Goal: Information Seeking & Learning: Learn about a topic

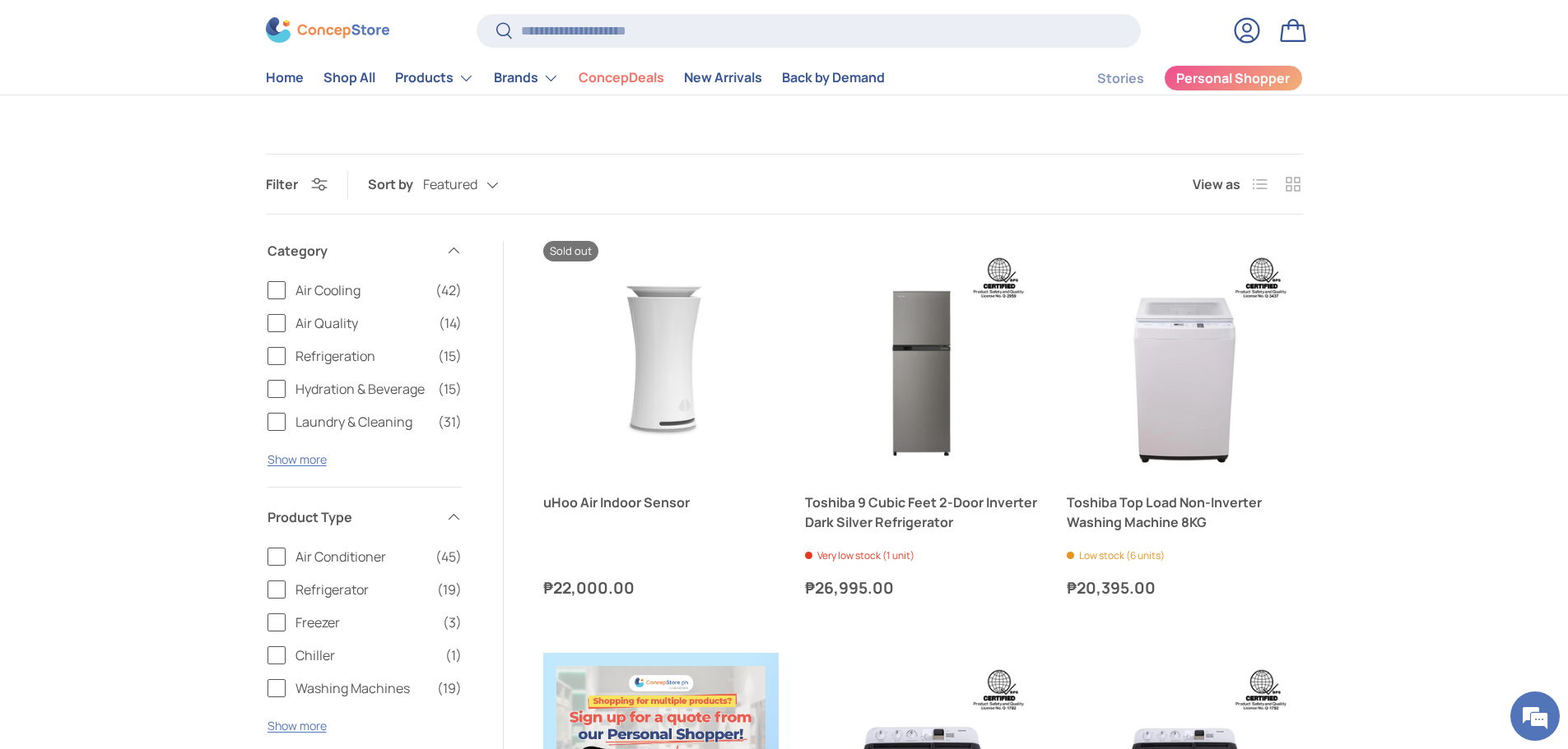
scroll to position [164, 0]
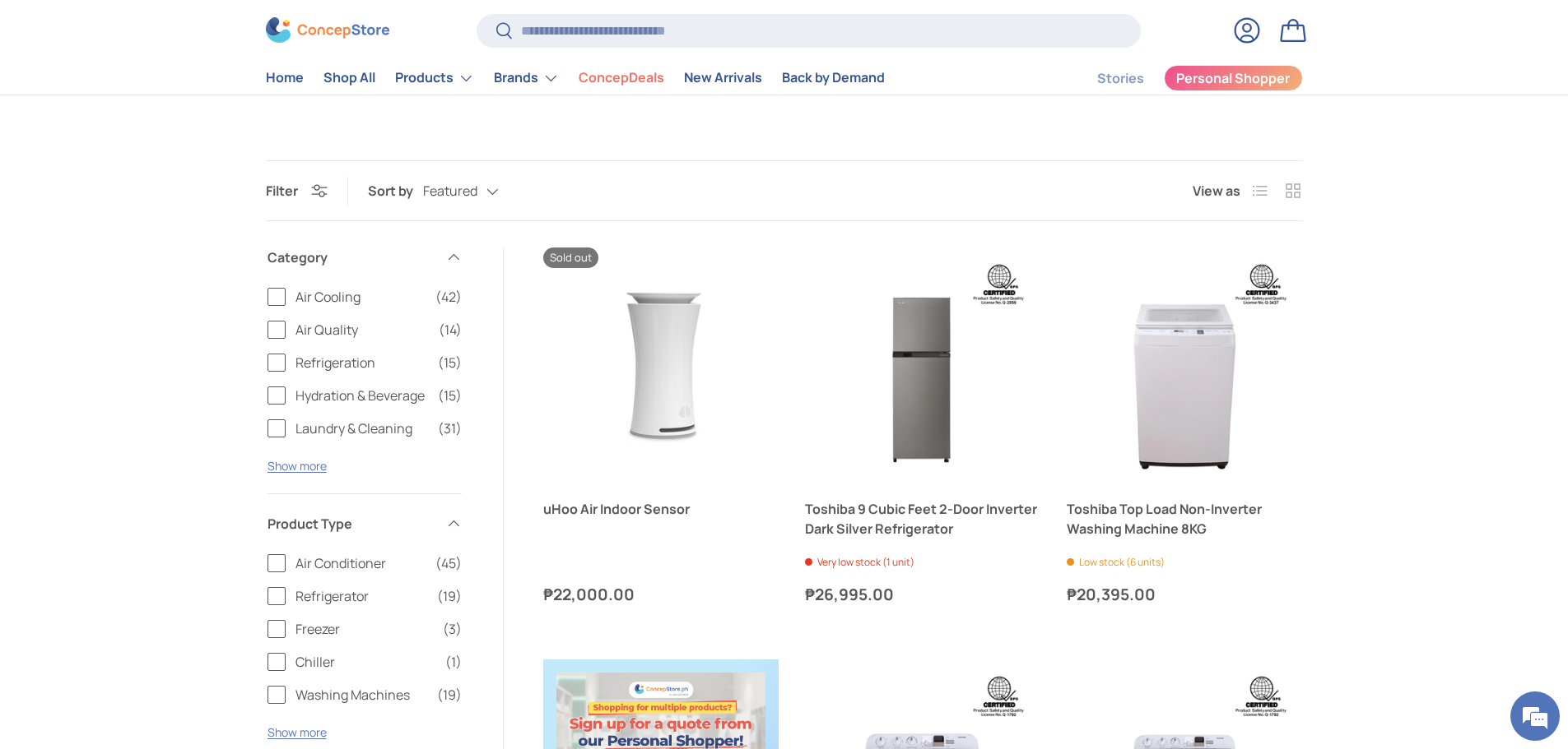
click at [333, 330] on span "Air Quality" at bounding box center [362, 329] width 133 height 20
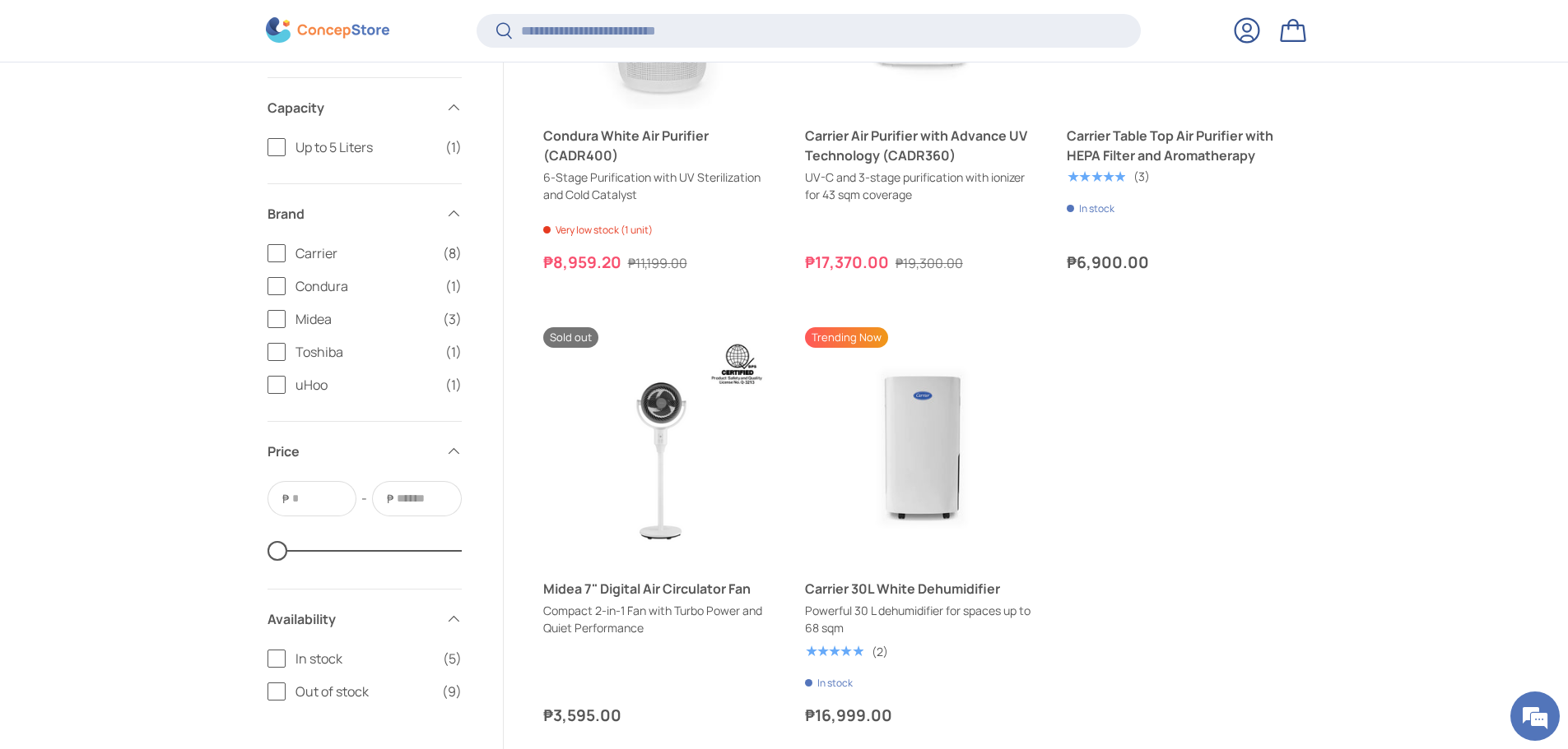
scroll to position [1807, 0]
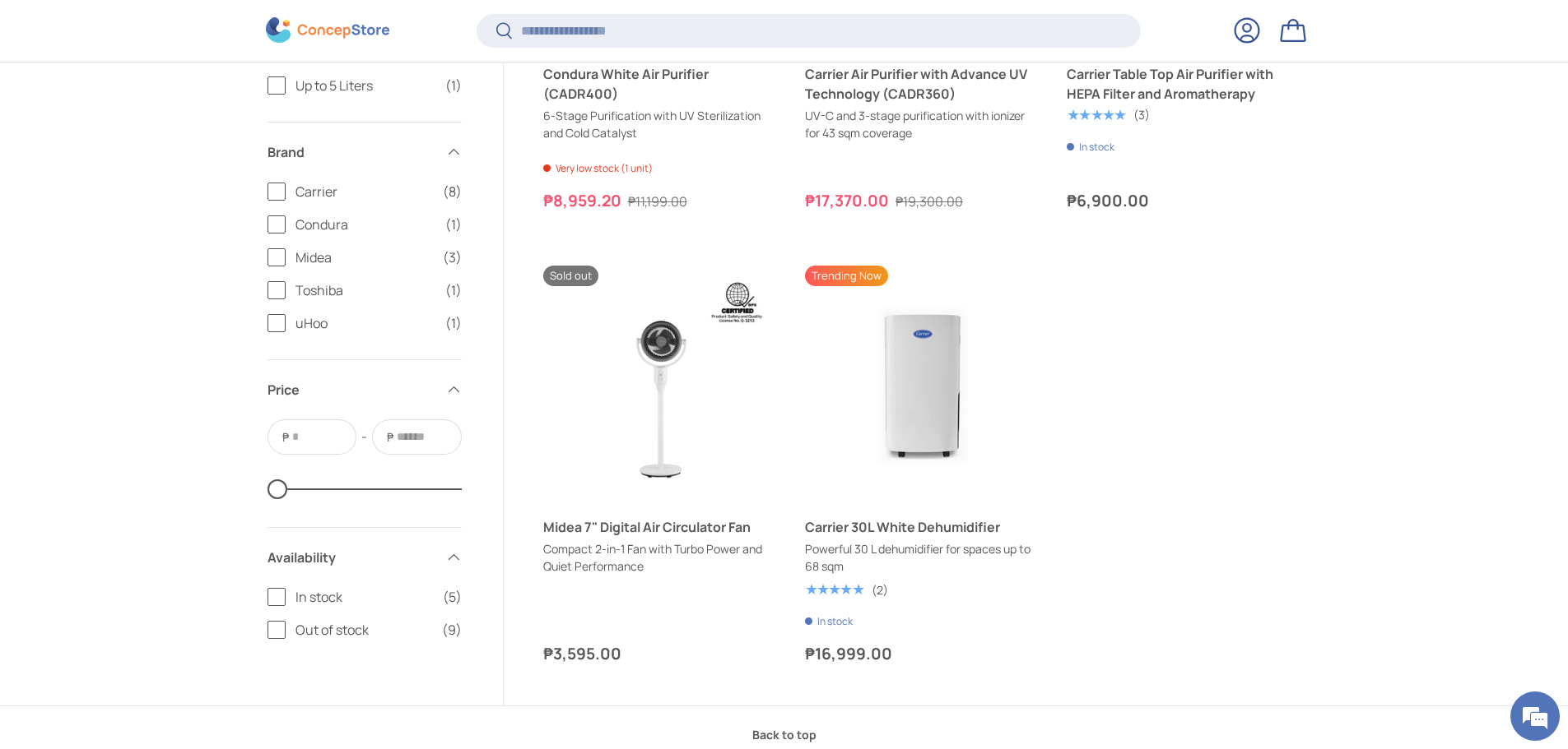
scroll to position [1971, 0]
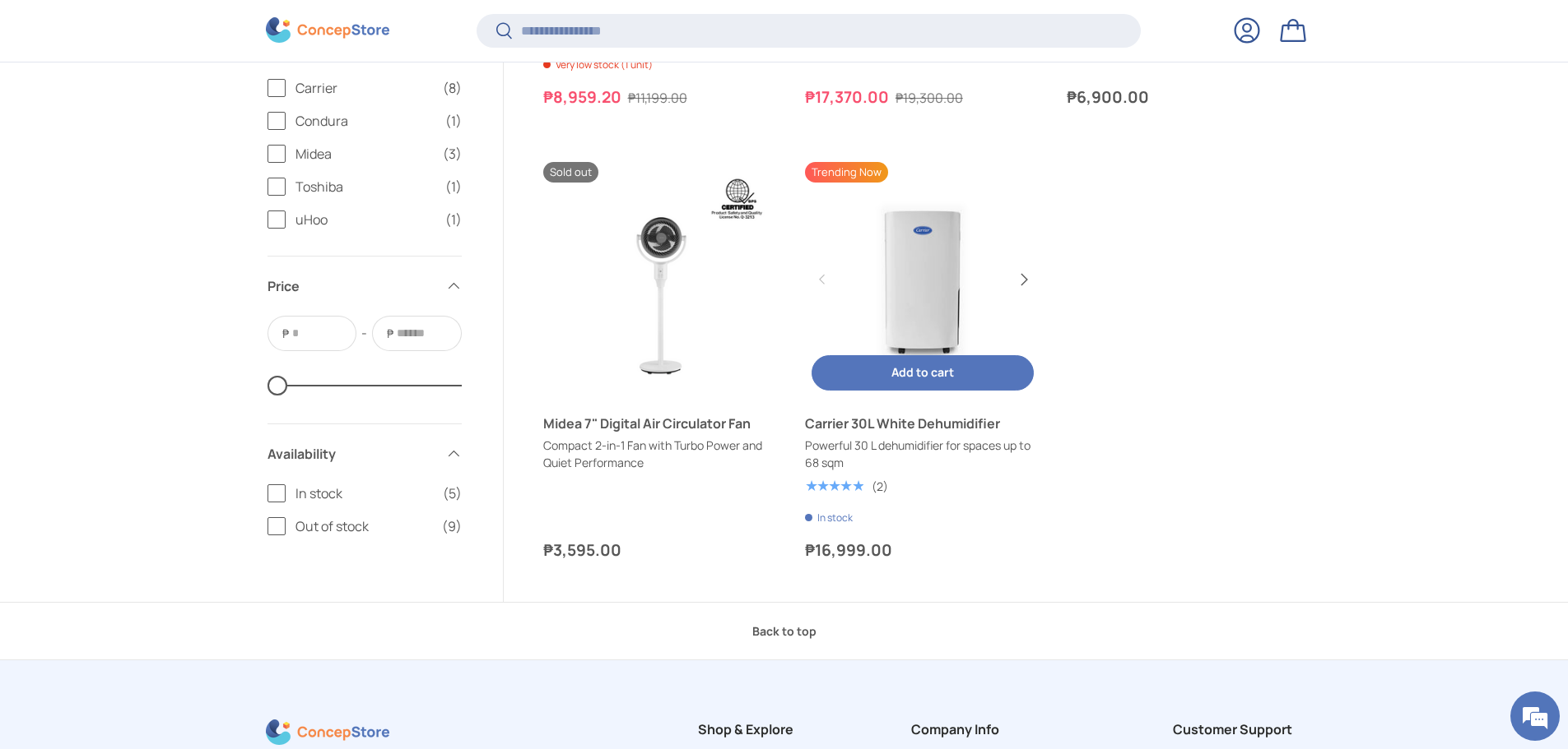
click at [1030, 273] on button "Next" at bounding box center [1023, 280] width 26 height 26
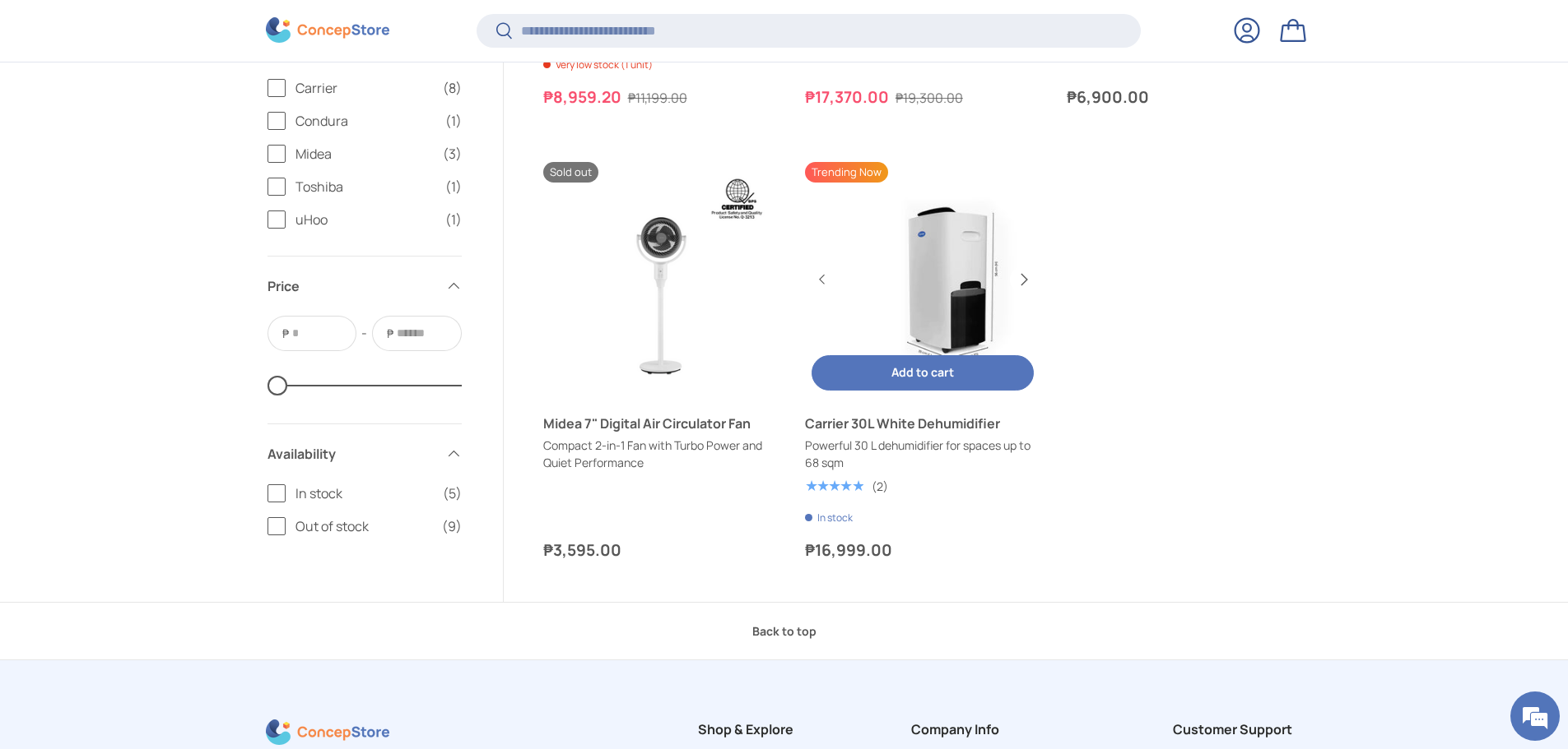
scroll to position [0, 471]
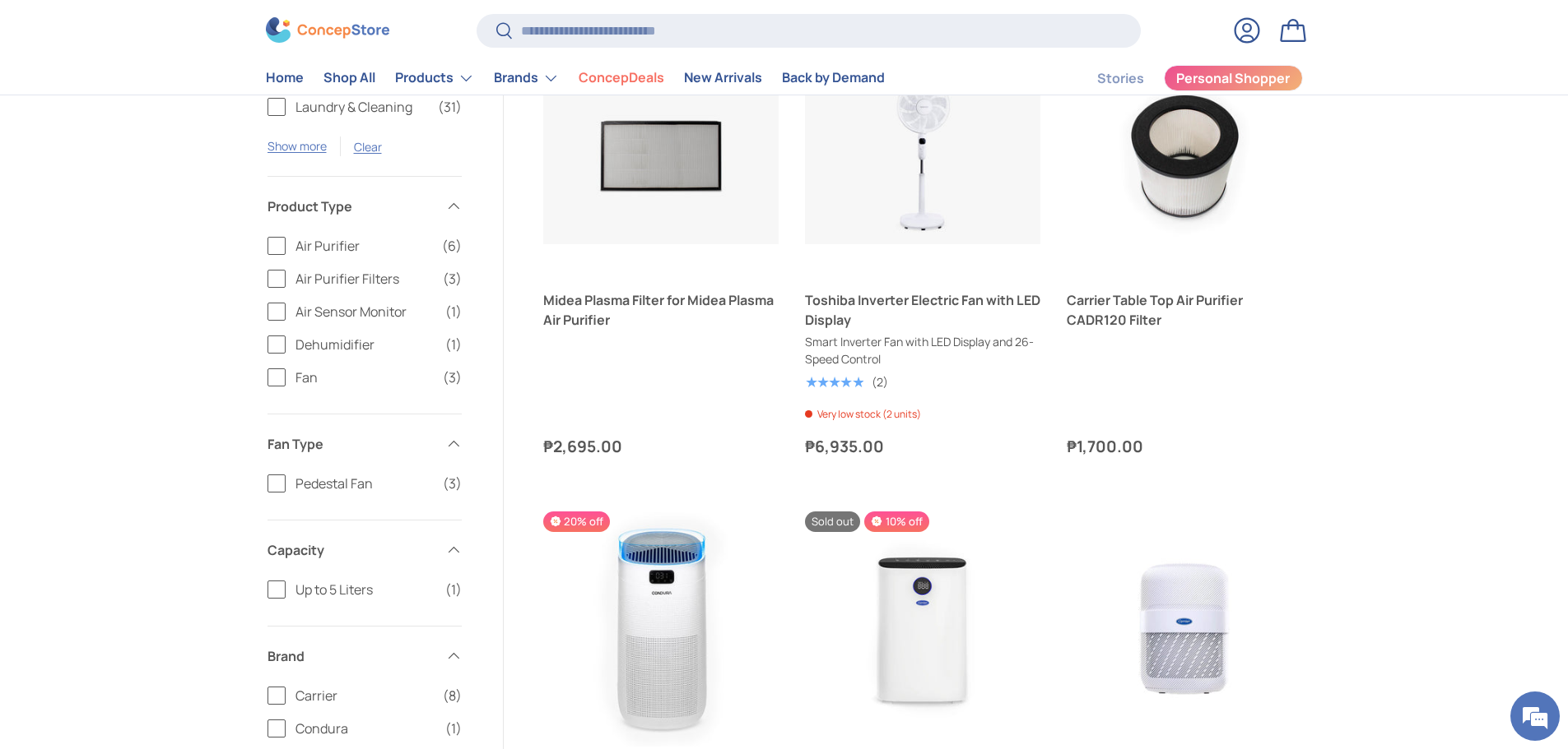
scroll to position [1069, 0]
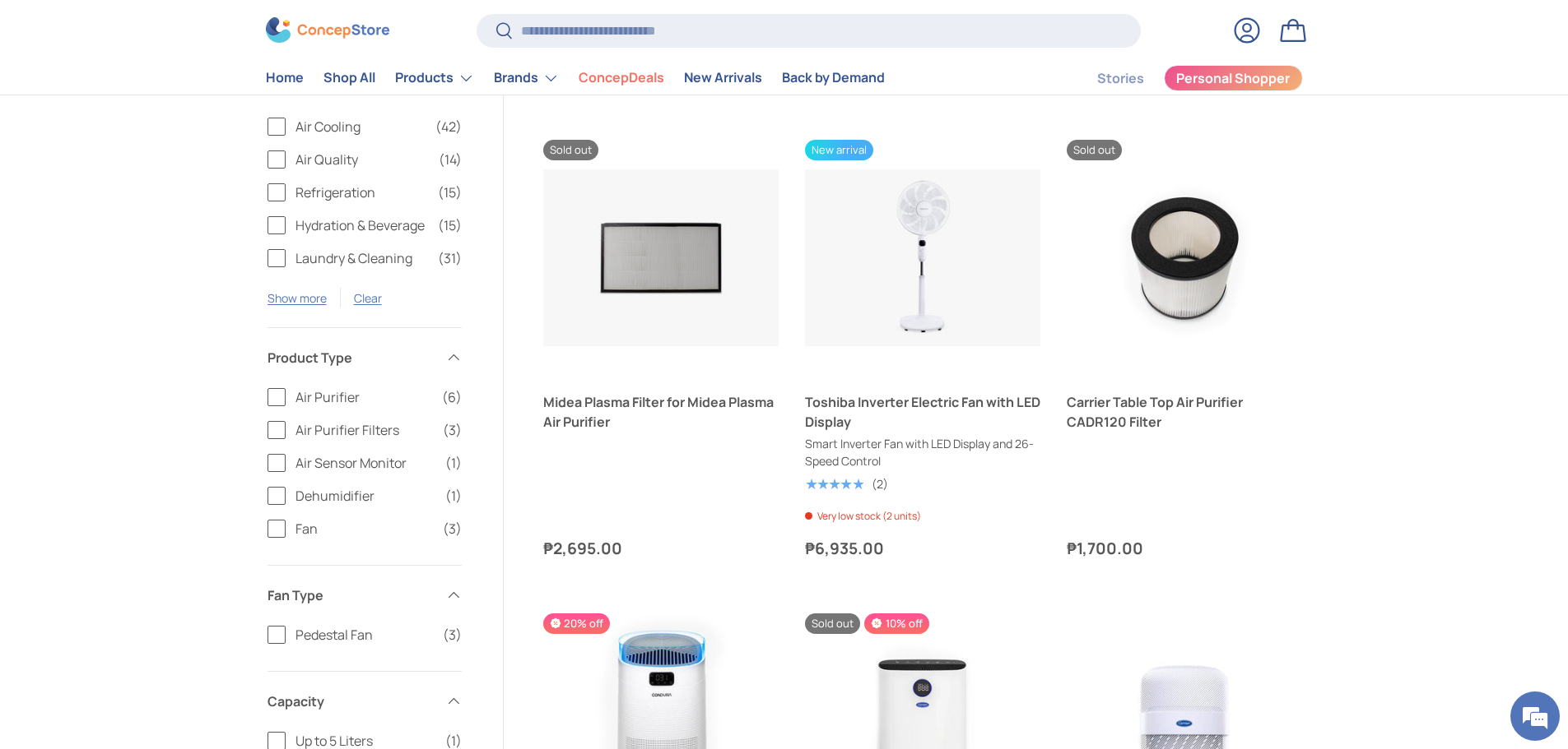
click at [291, 398] on label "Air Purifier (6)" at bounding box center [365, 397] width 194 height 20
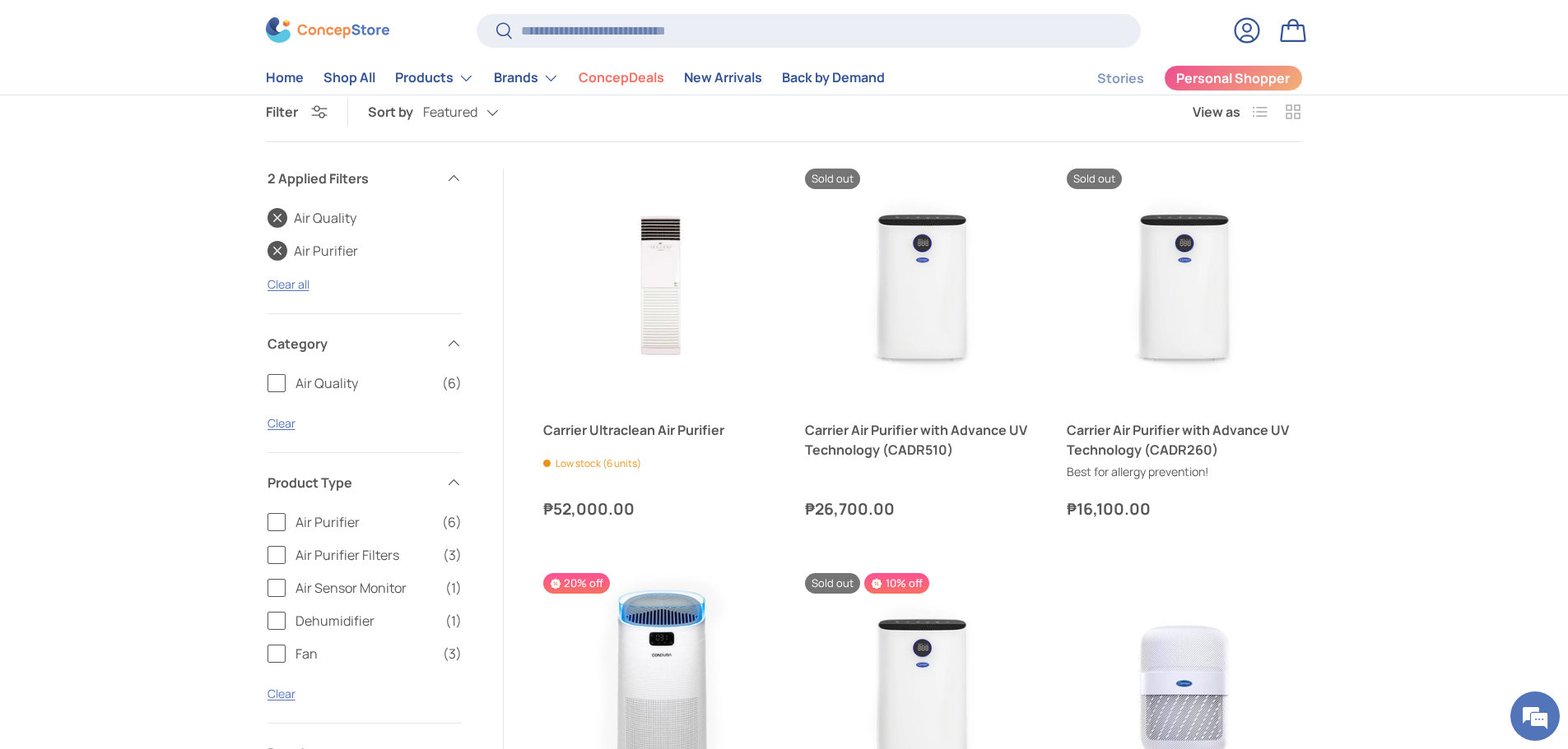
scroll to position [217, 0]
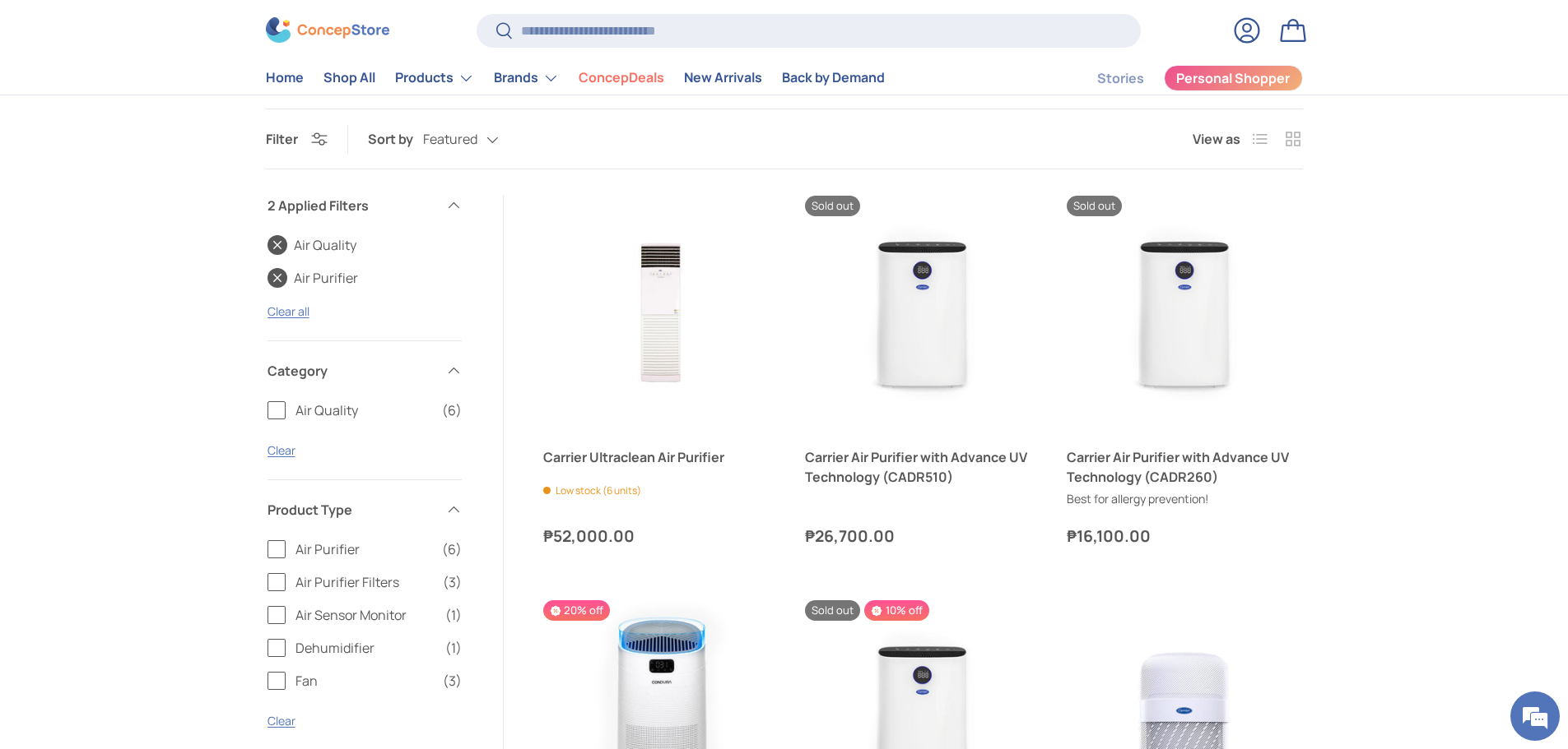
click at [272, 554] on label "Air Purifier (6)" at bounding box center [365, 549] width 194 height 20
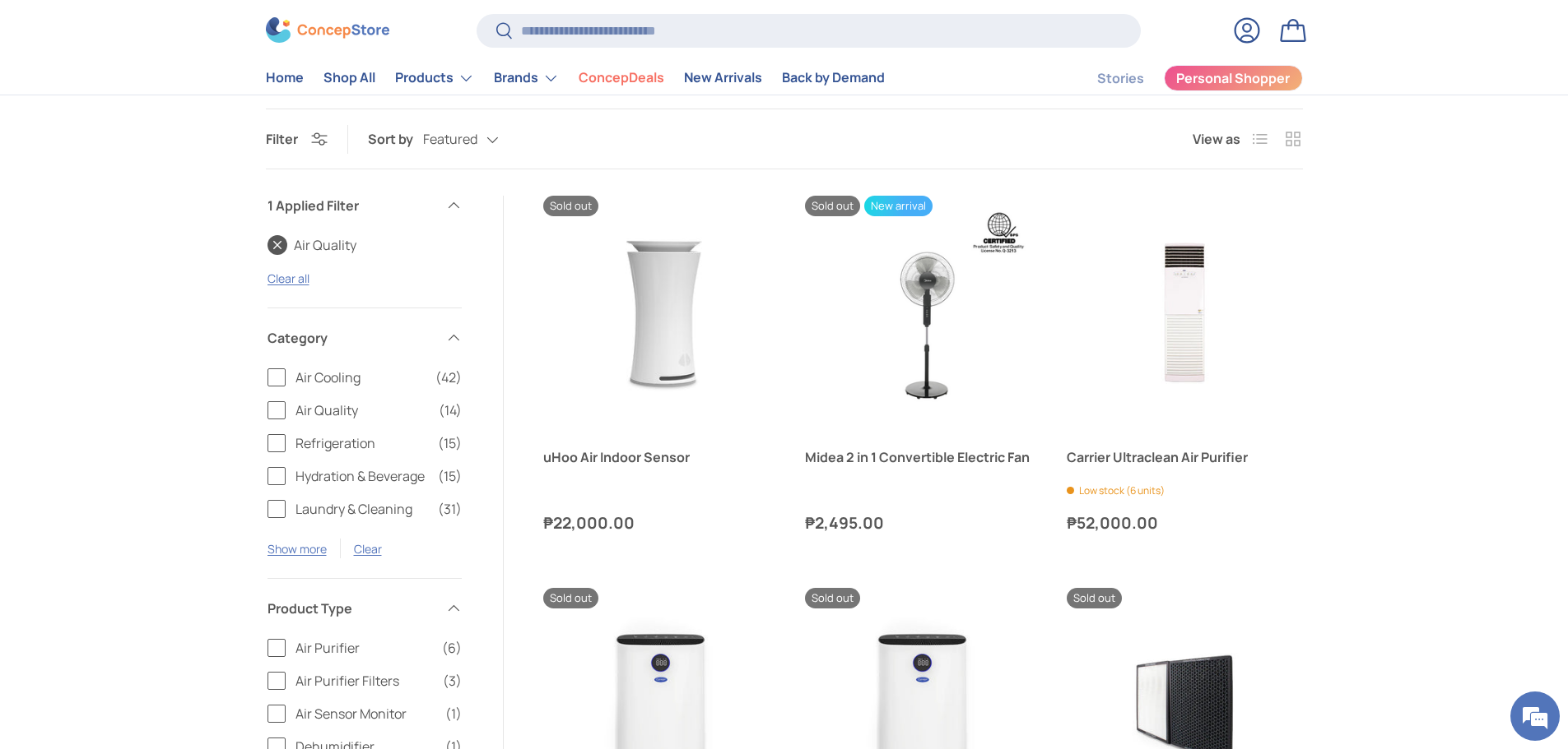
click at [281, 679] on label "Air Purifier Filters (3)" at bounding box center [365, 681] width 194 height 20
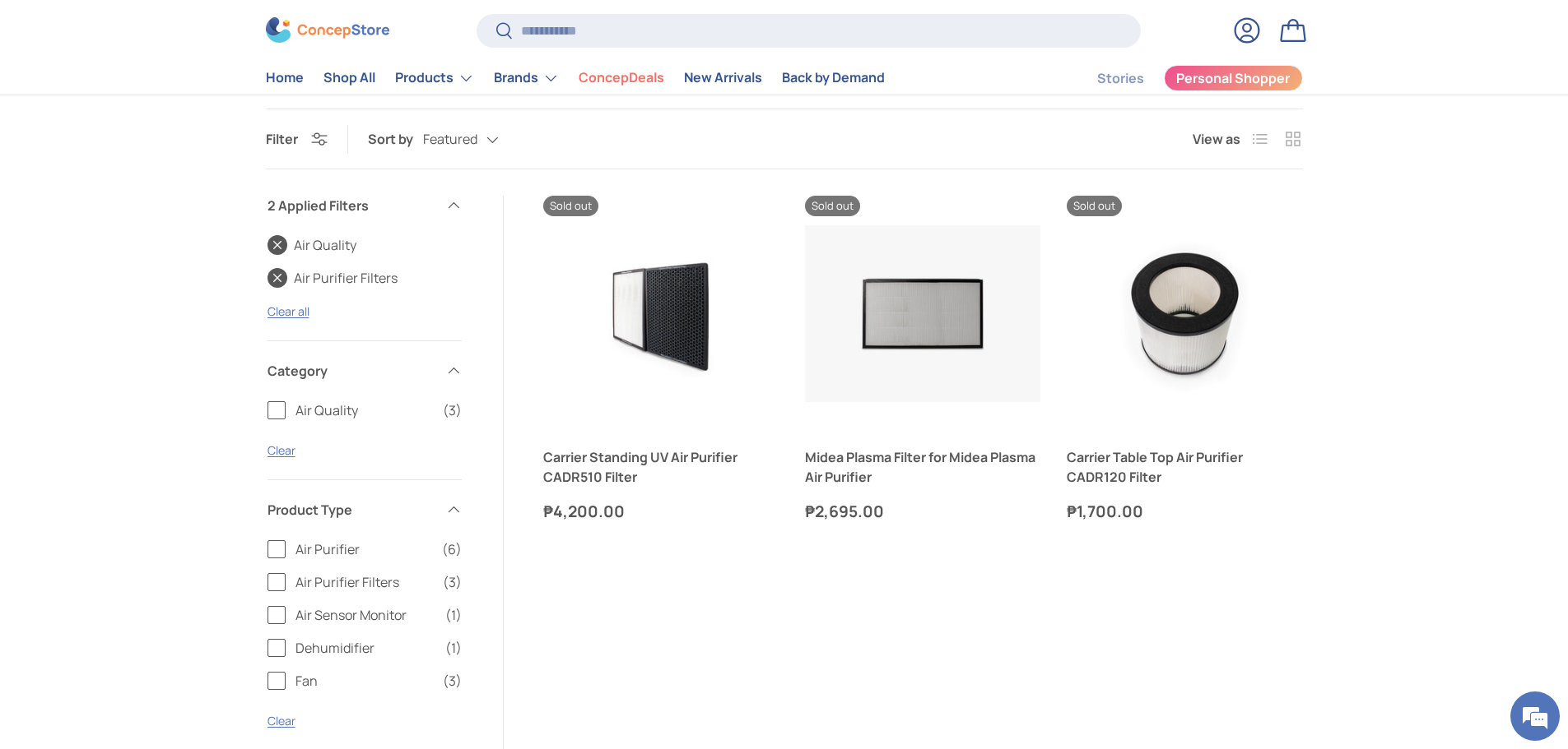
click at [274, 589] on label "Air Purifier Filters (3)" at bounding box center [365, 582] width 194 height 20
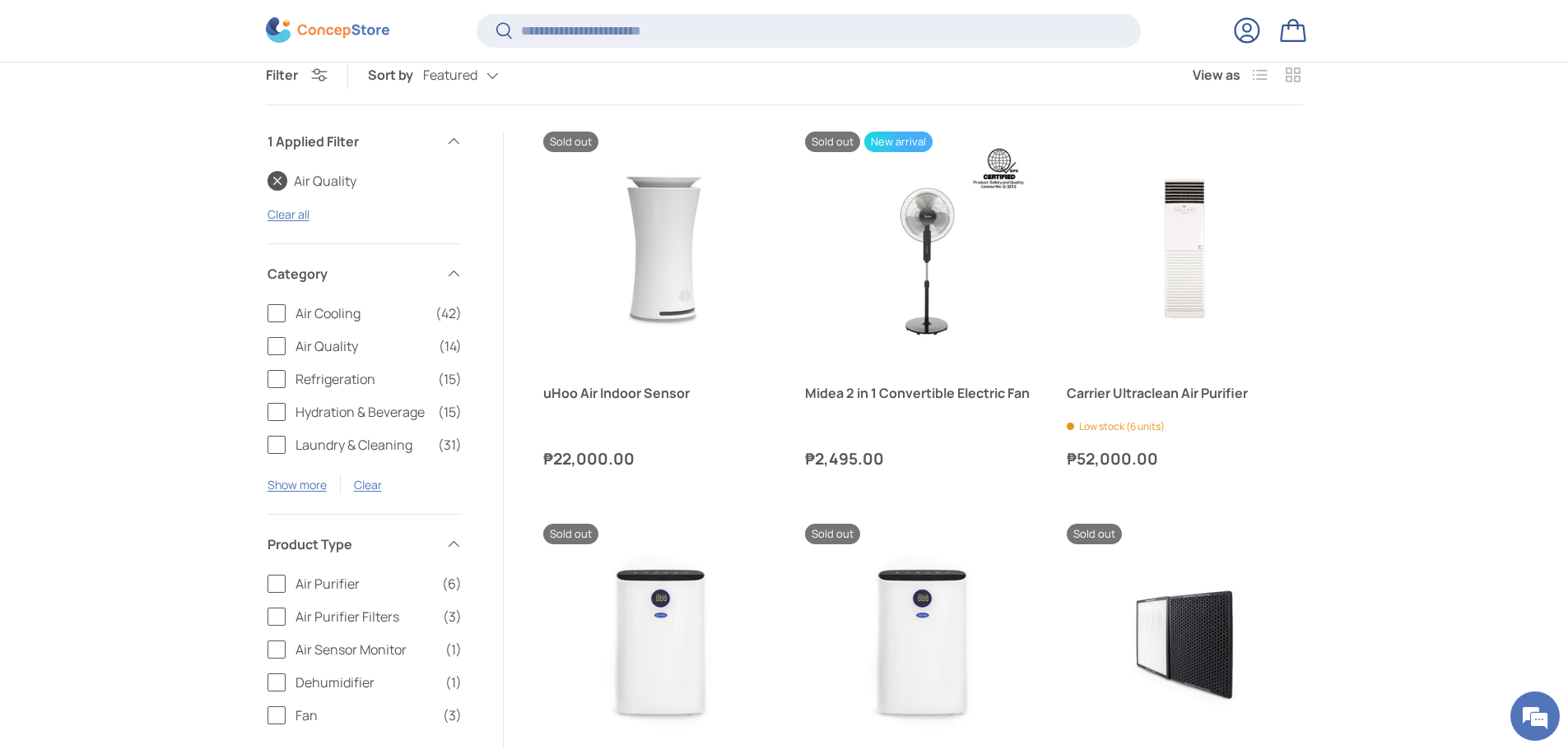
scroll to position [377, 0]
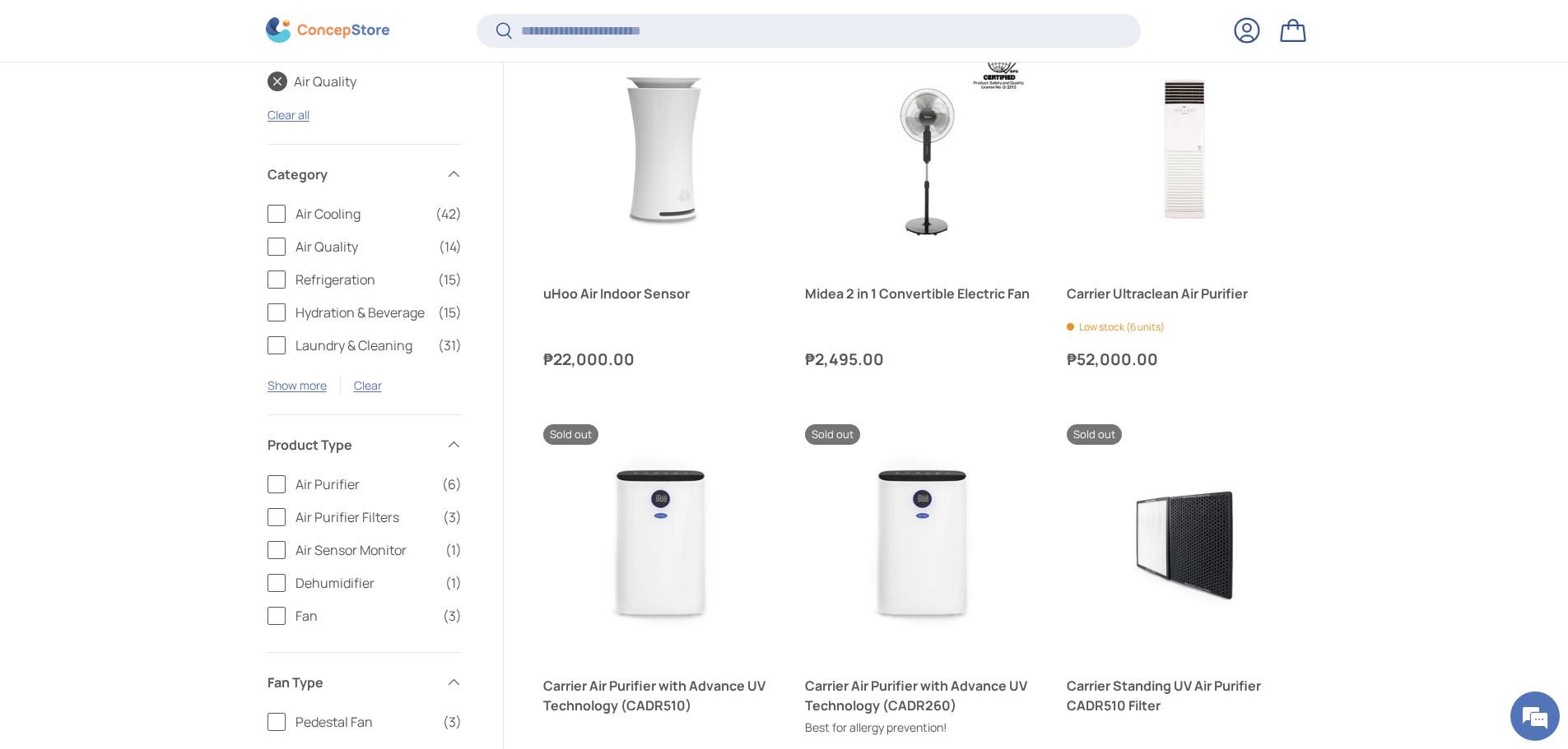
click at [275, 620] on label "Fan (3)" at bounding box center [365, 616] width 194 height 20
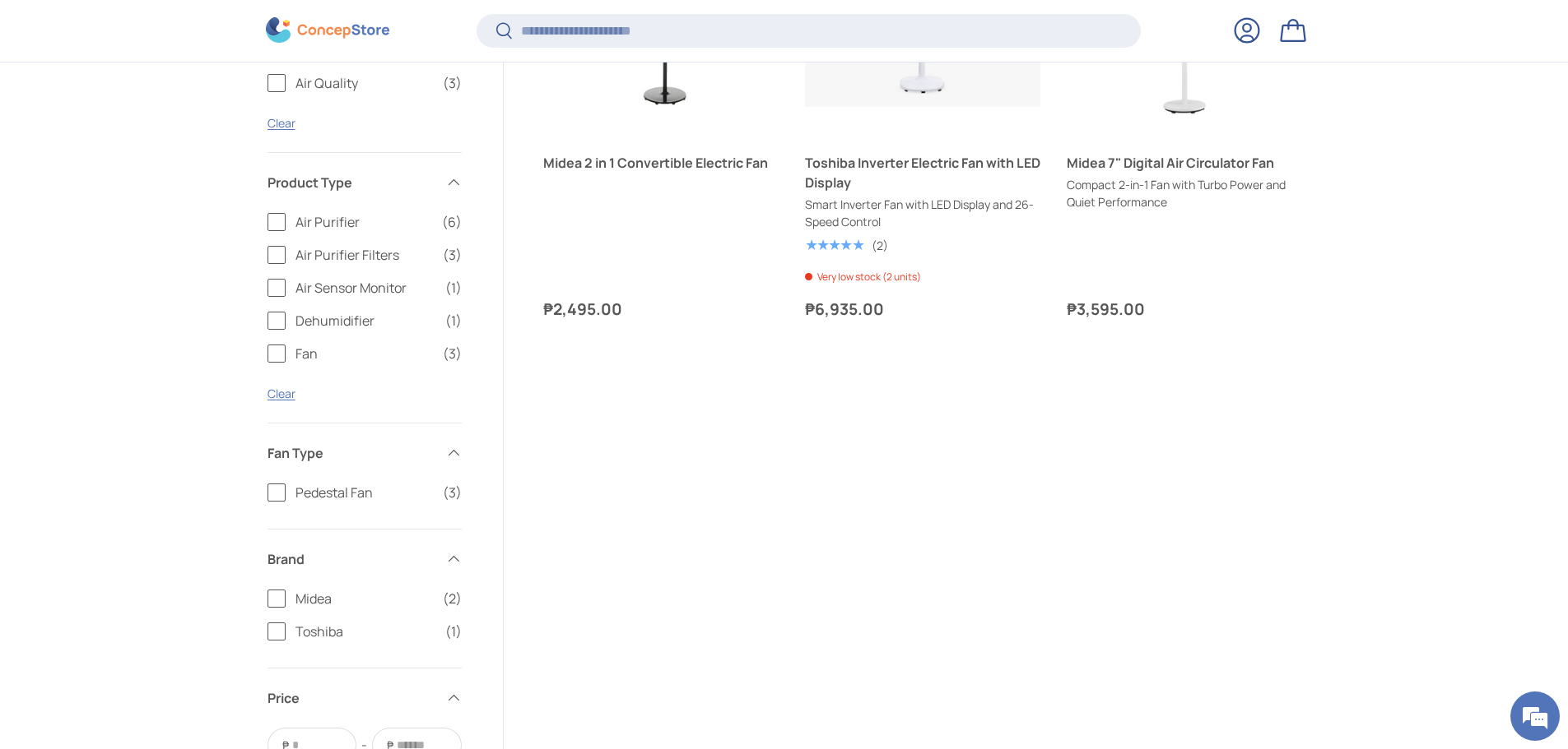
scroll to position [541, 0]
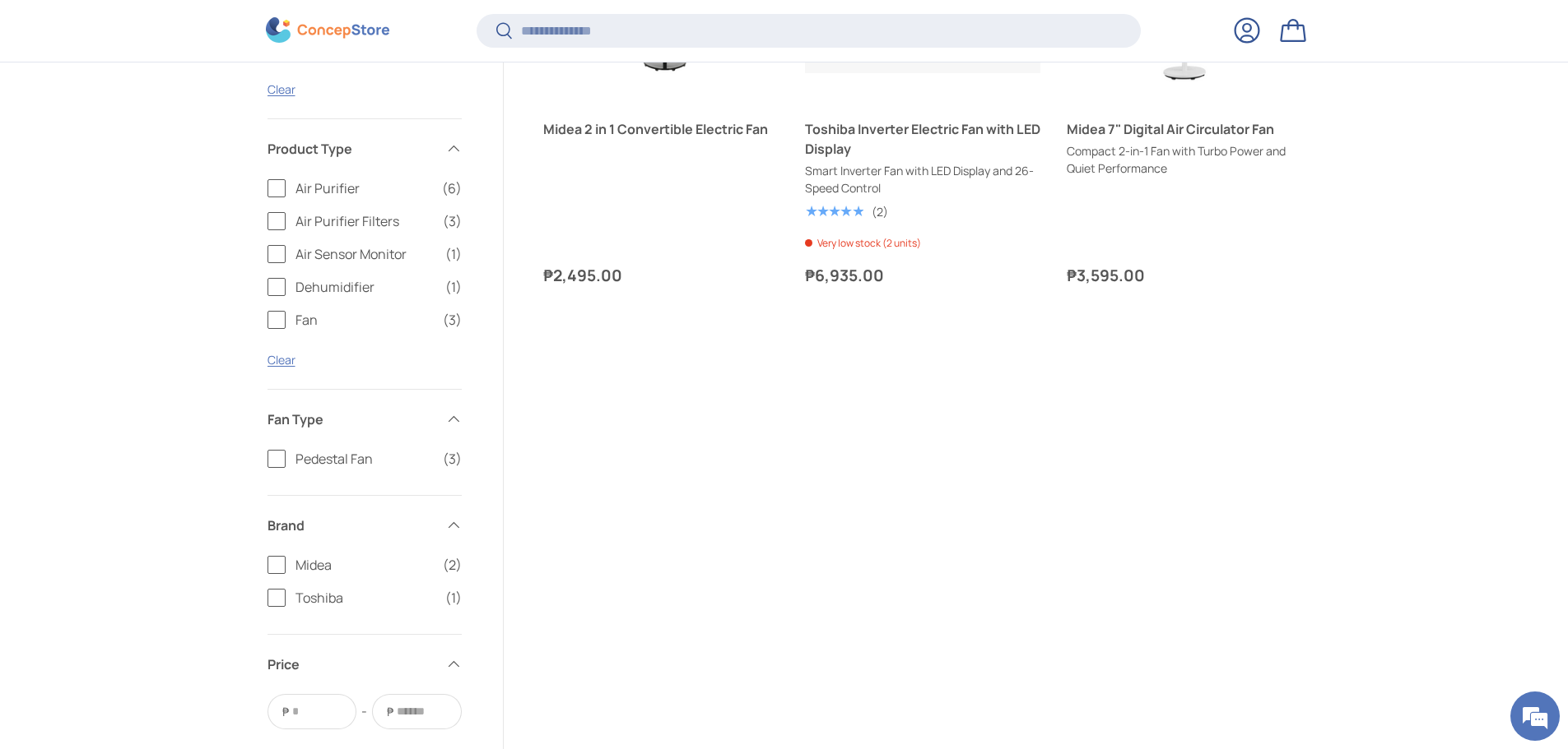
click at [362, 459] on span "Pedestal Fan" at bounding box center [364, 459] width 137 height 20
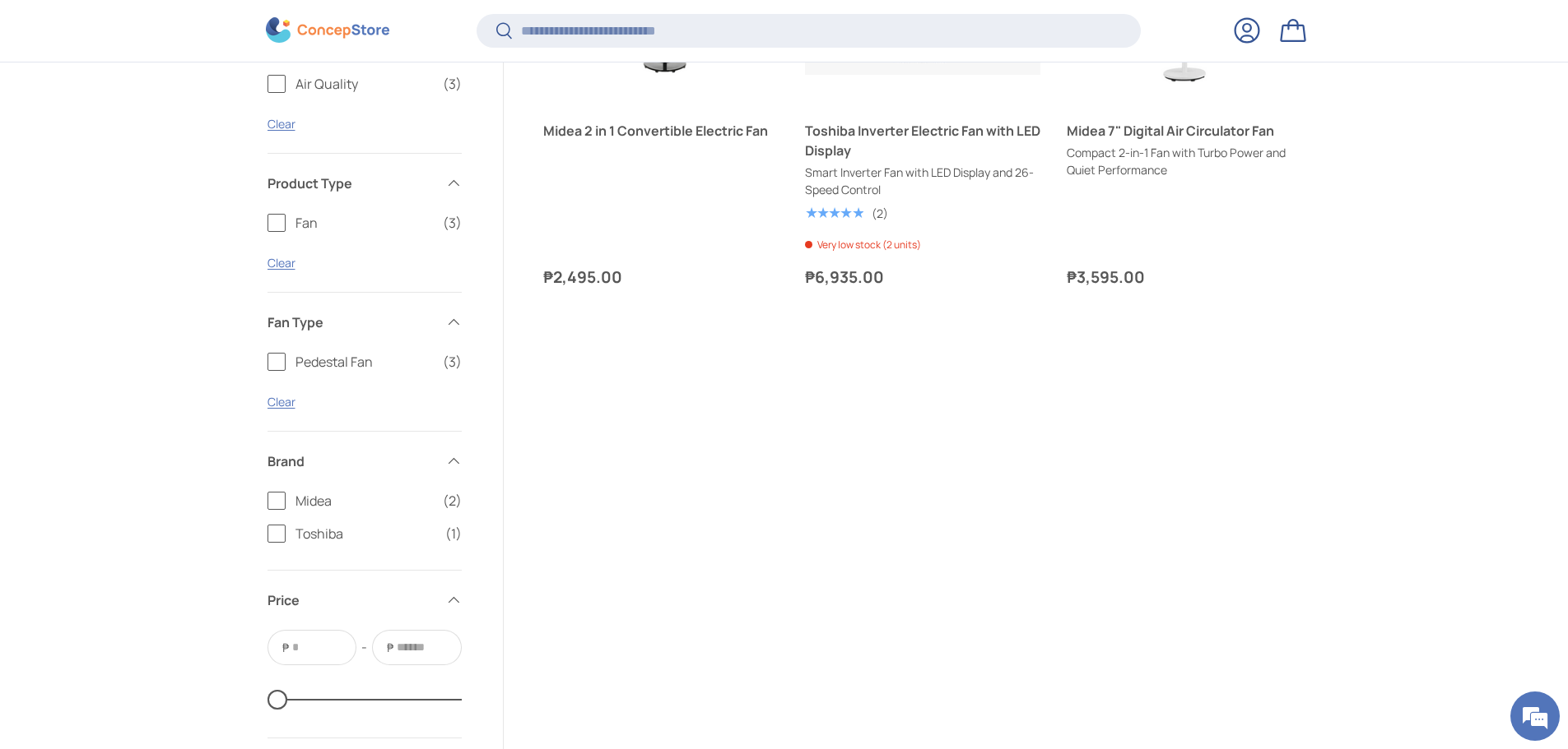
scroll to position [602, 0]
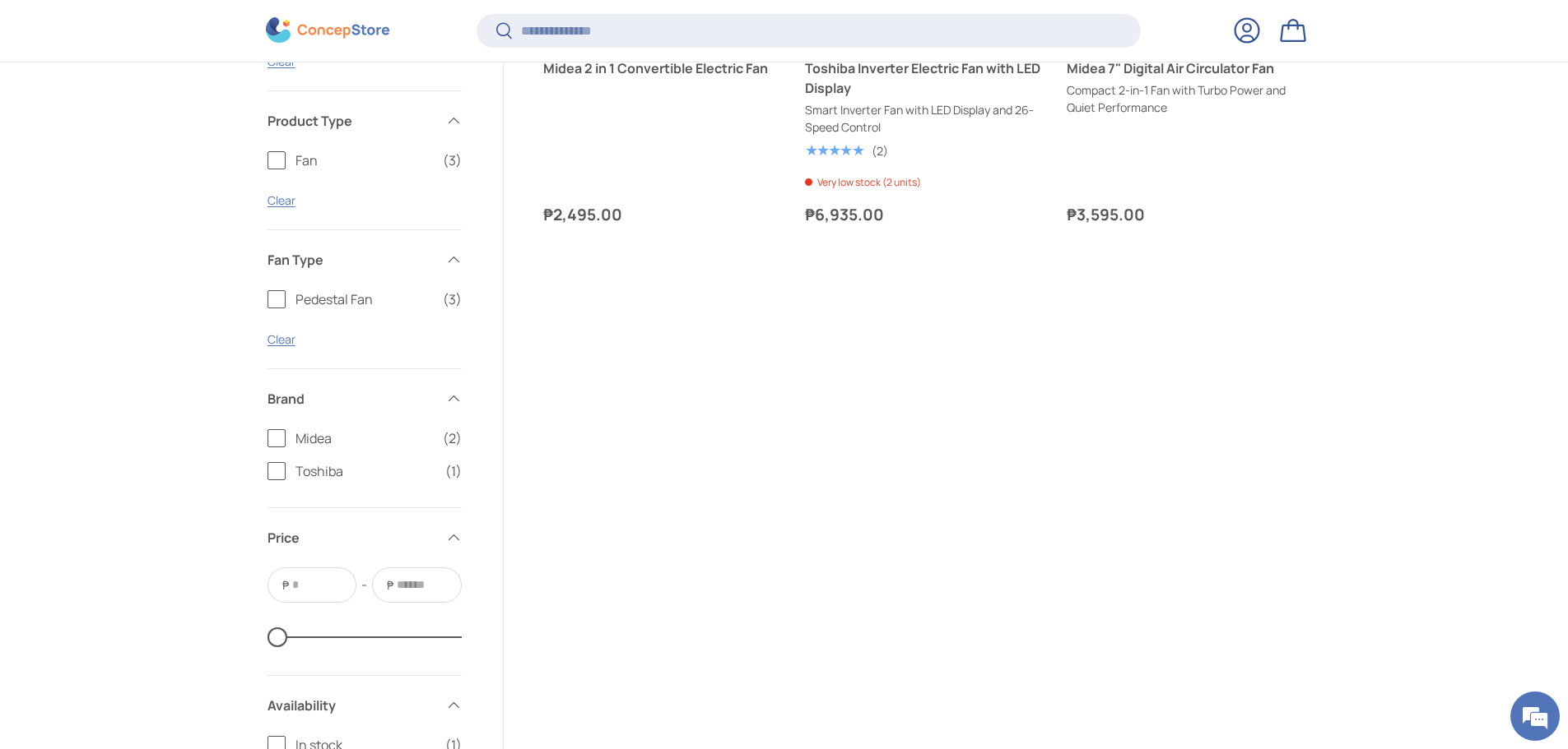
click at [286, 297] on label "Pedestal Fan (3)" at bounding box center [365, 299] width 194 height 20
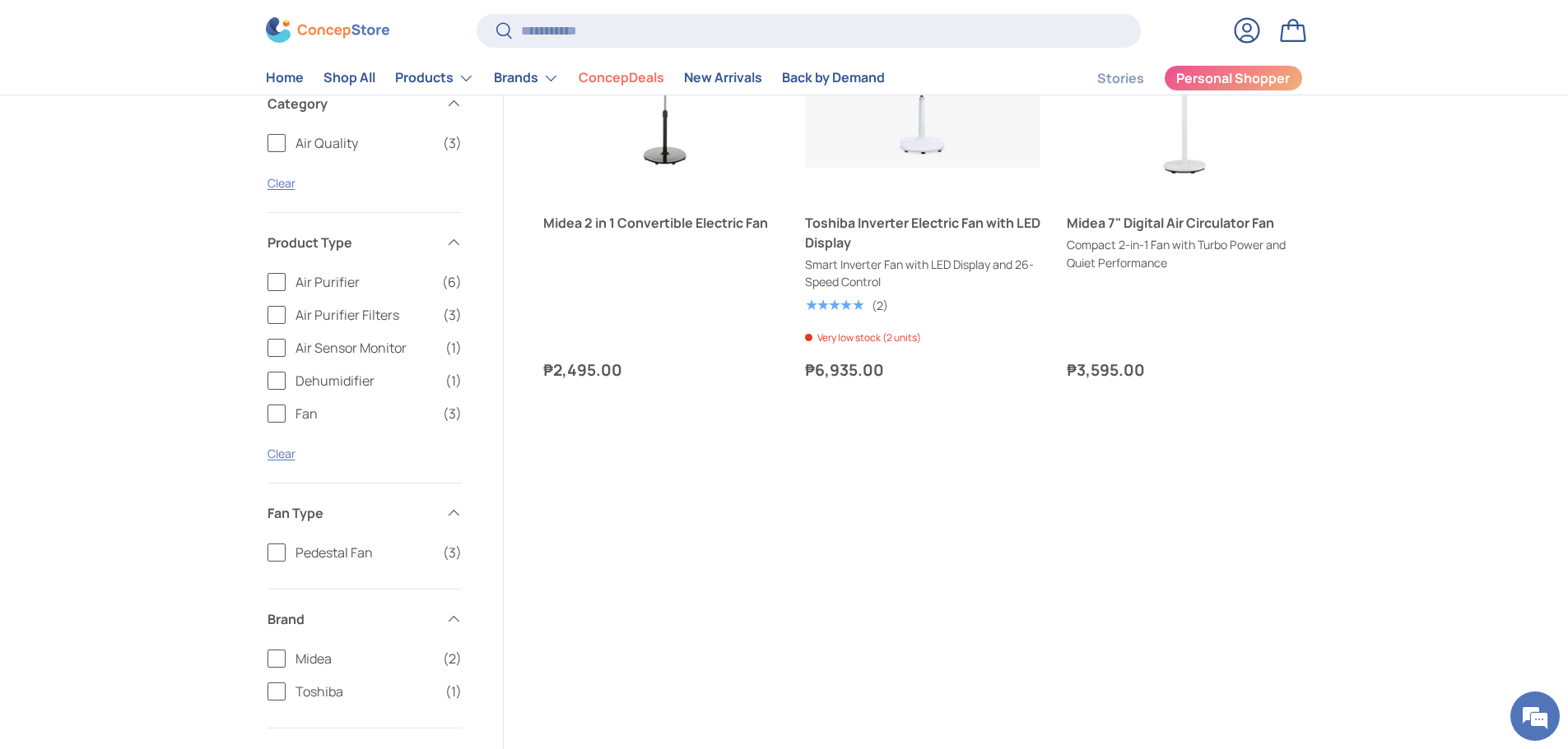
scroll to position [126, 0]
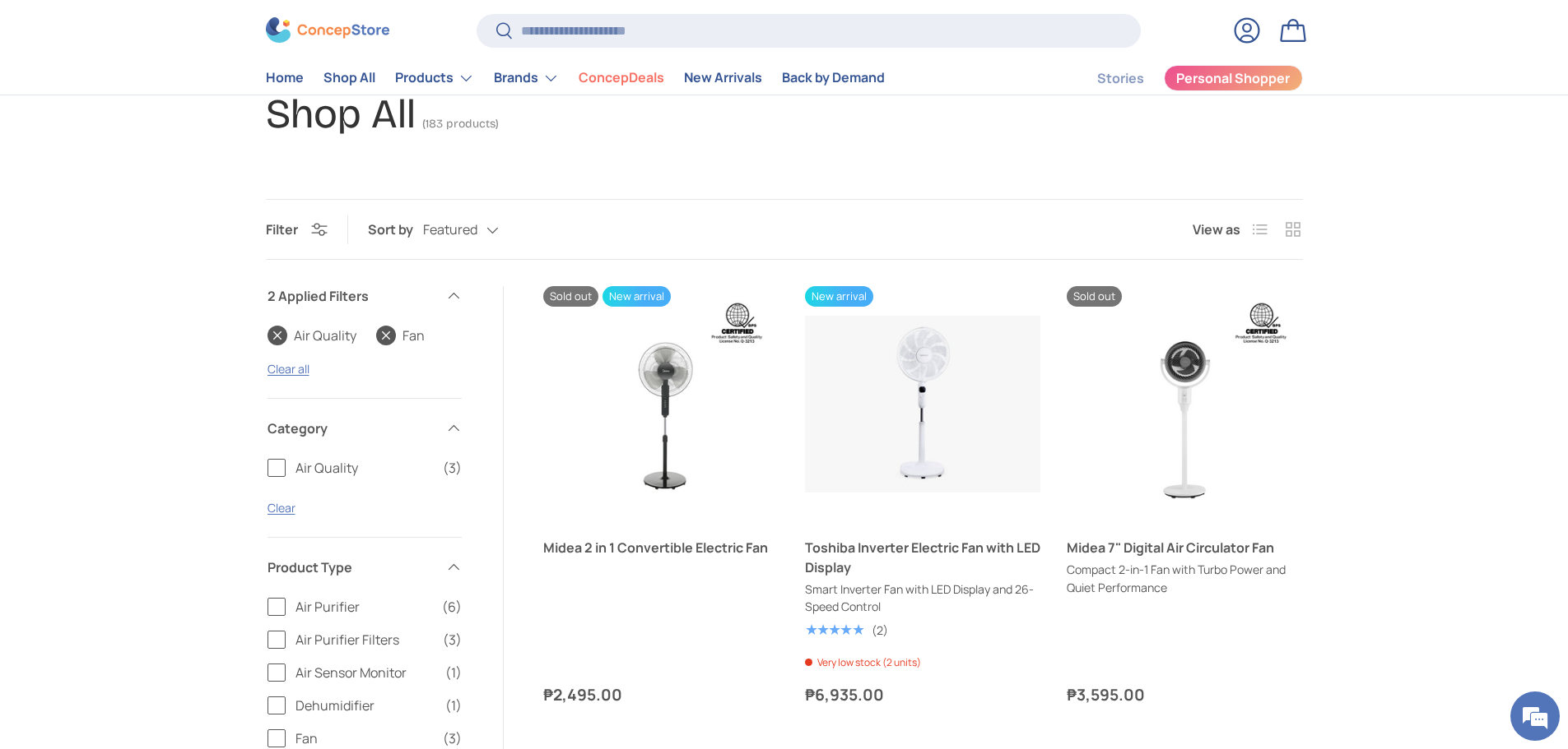
click at [285, 462] on label "Air Quality (3)" at bounding box center [365, 468] width 194 height 20
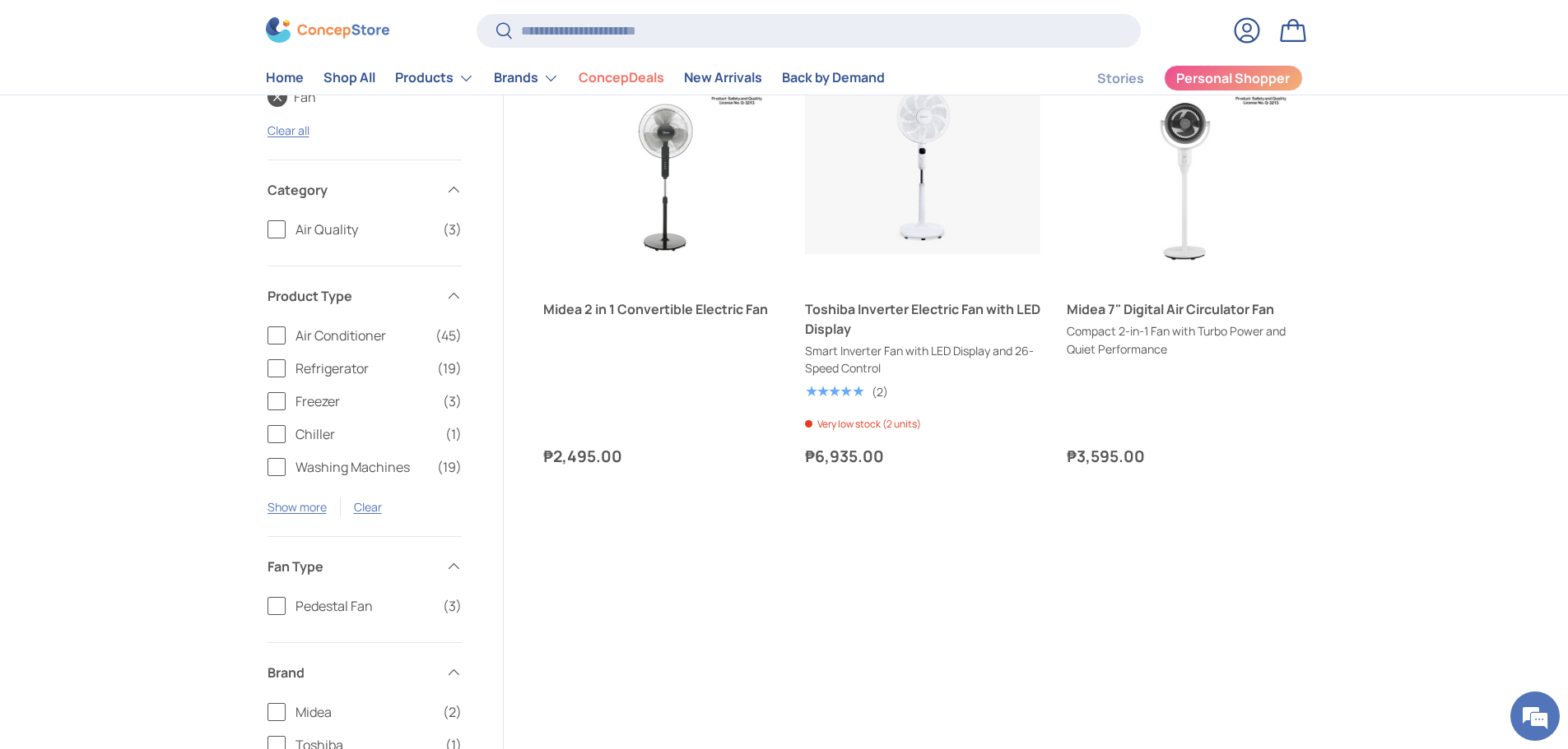
scroll to position [126, 0]
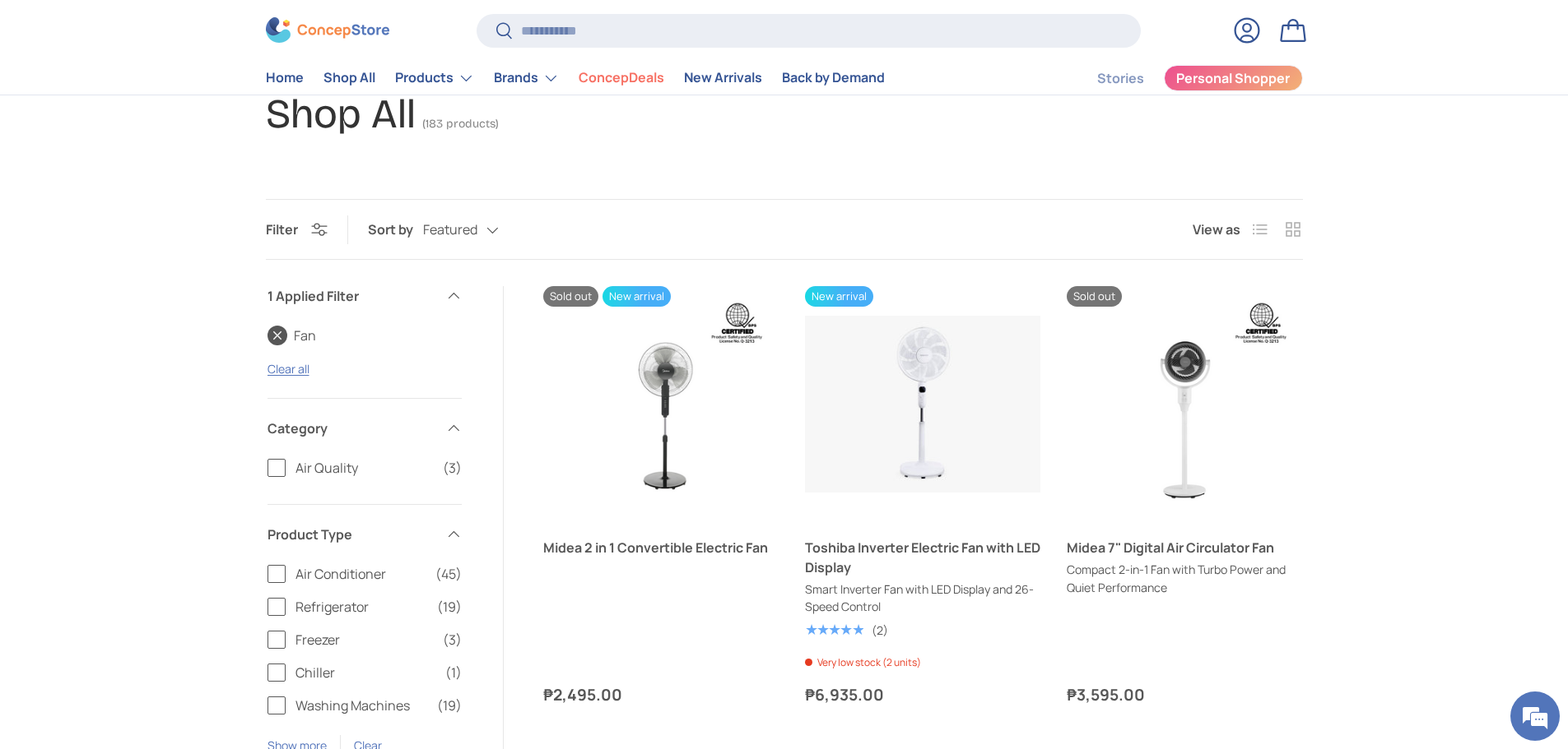
click at [272, 330] on link "Fan" at bounding box center [292, 336] width 49 height 20
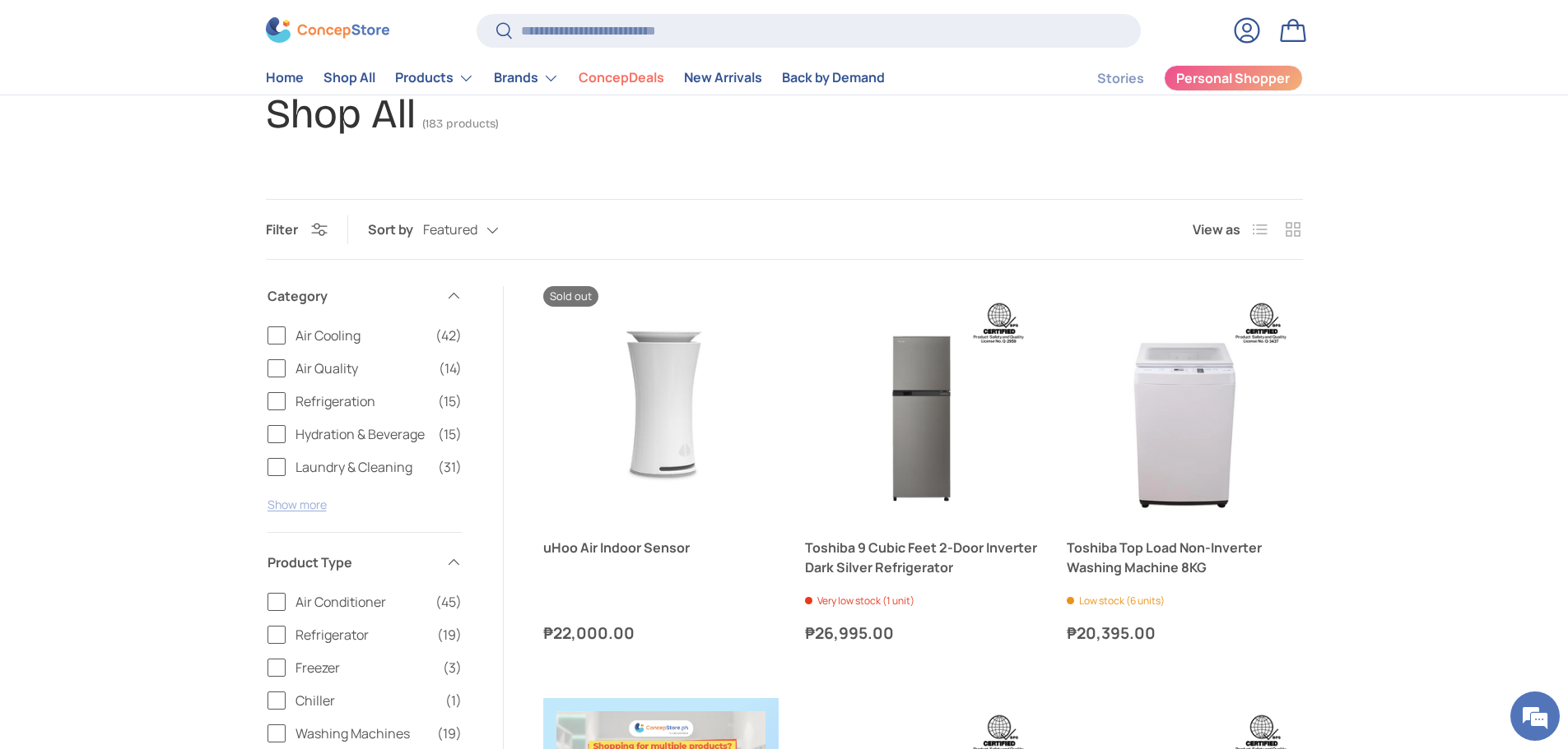
click at [302, 503] on button "Show more" at bounding box center [297, 504] width 59 height 16
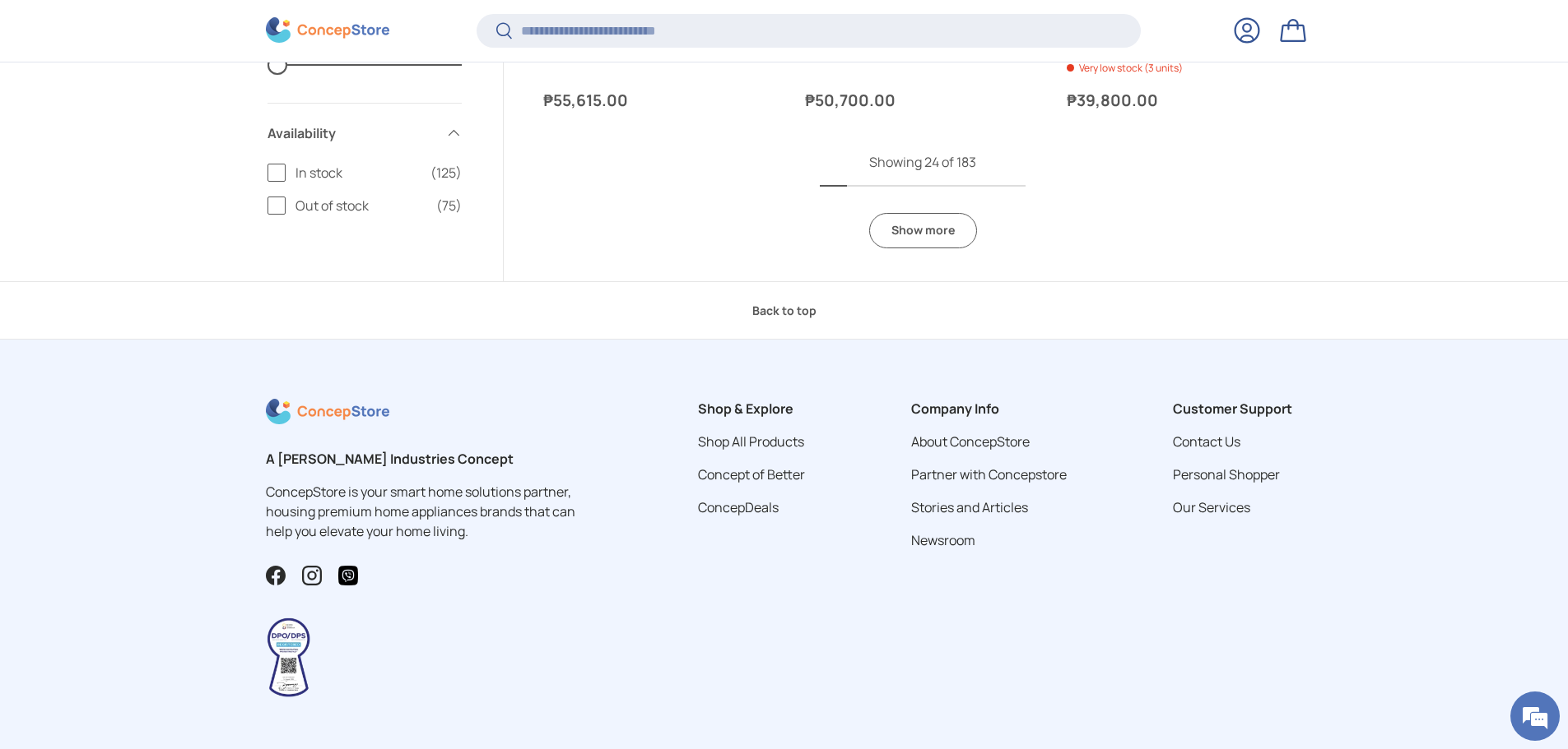
scroll to position [3659, 0]
click at [930, 230] on link "Show more" at bounding box center [923, 230] width 108 height 35
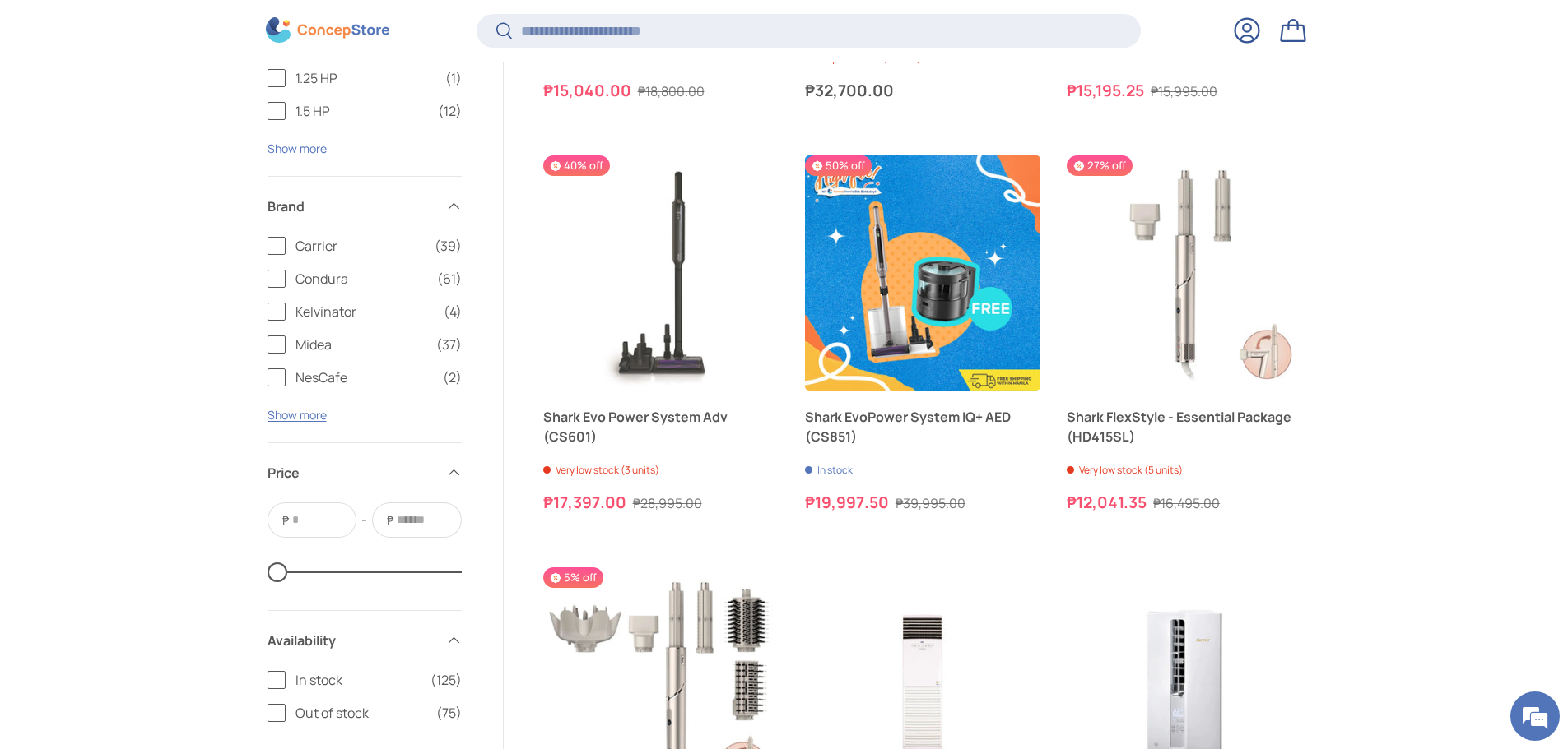
scroll to position [4482, 0]
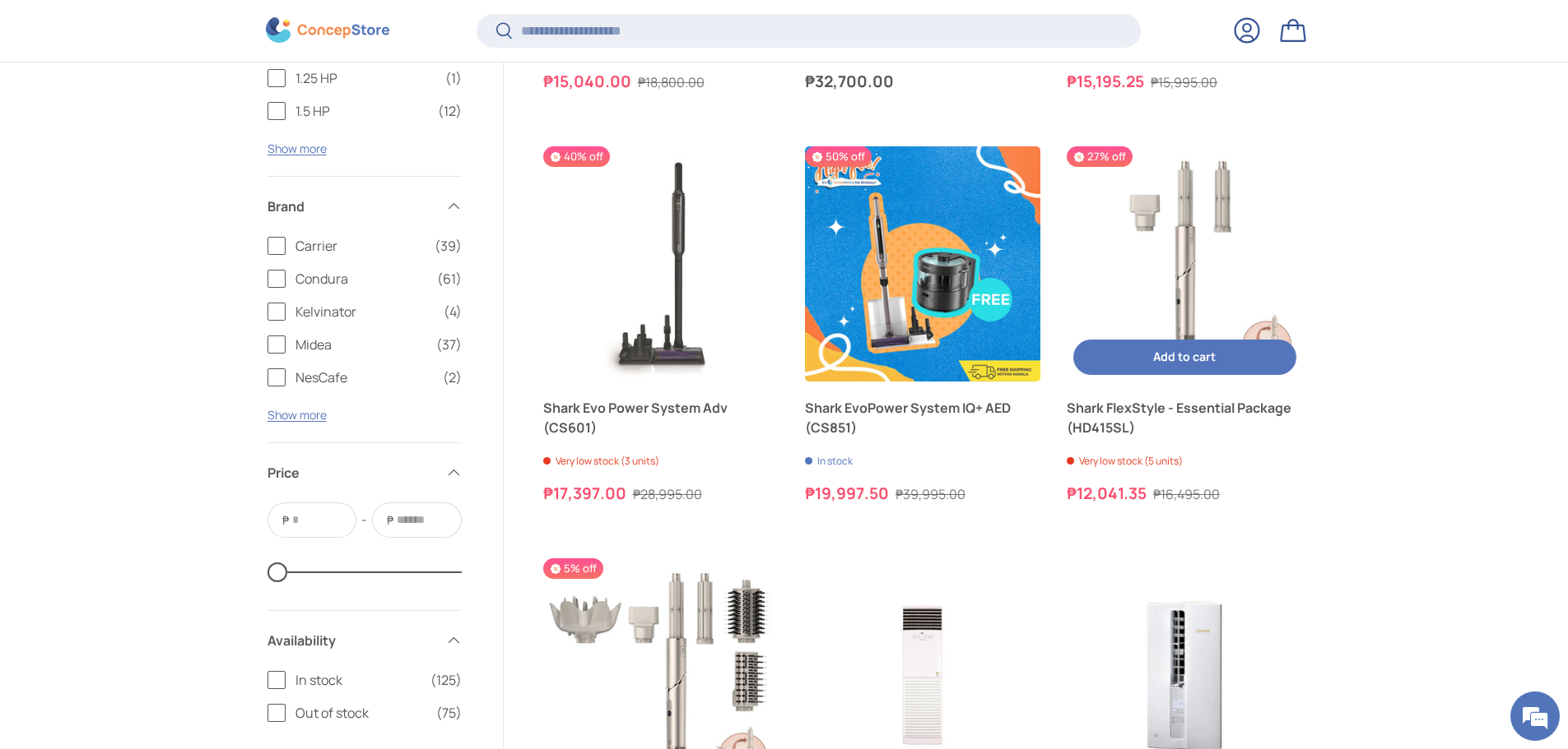
click at [1195, 226] on img "Shark FlexStyle - Essential Package (HD415SL)" at bounding box center [1184, 264] width 235 height 235
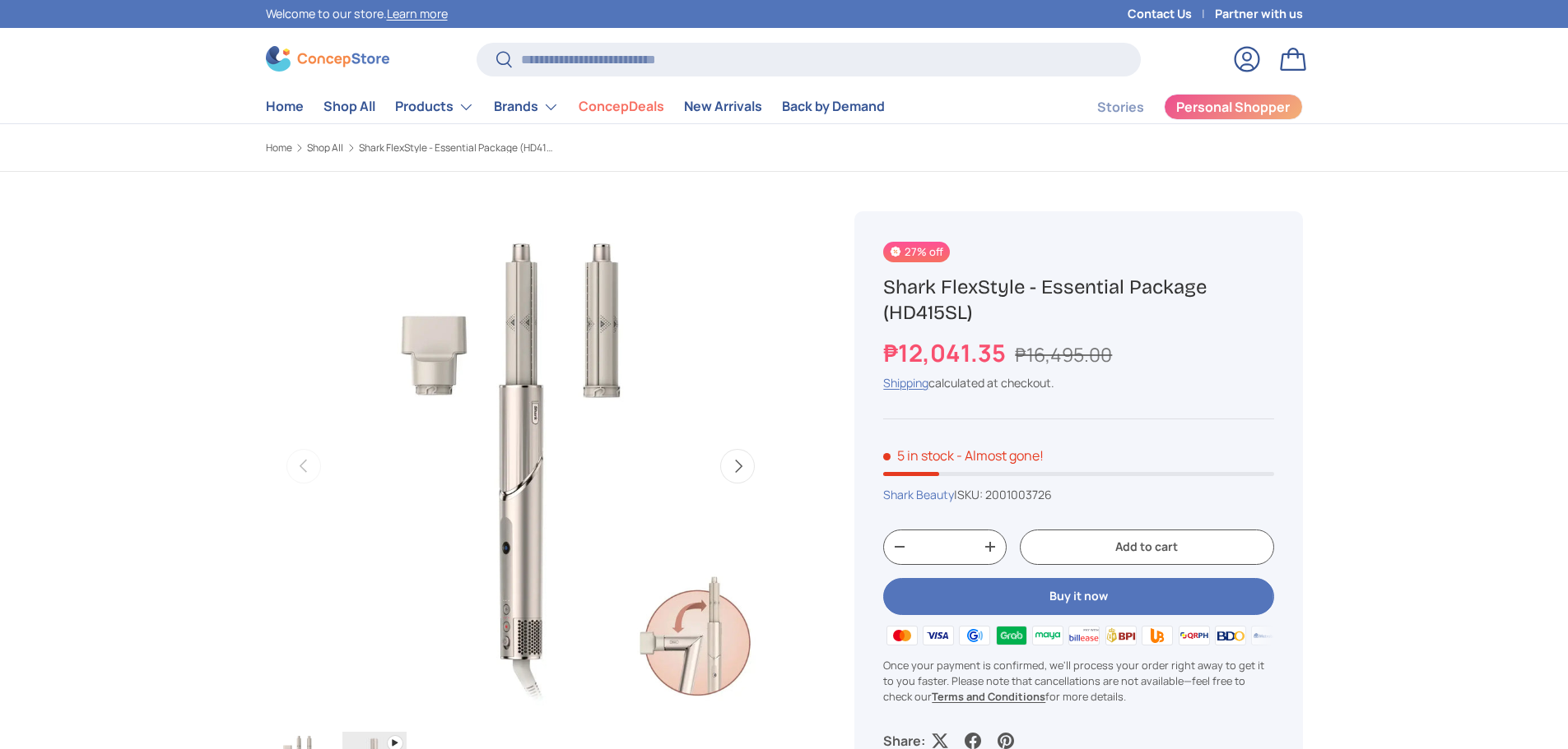
click at [745, 461] on button "Next" at bounding box center [737, 467] width 35 height 35
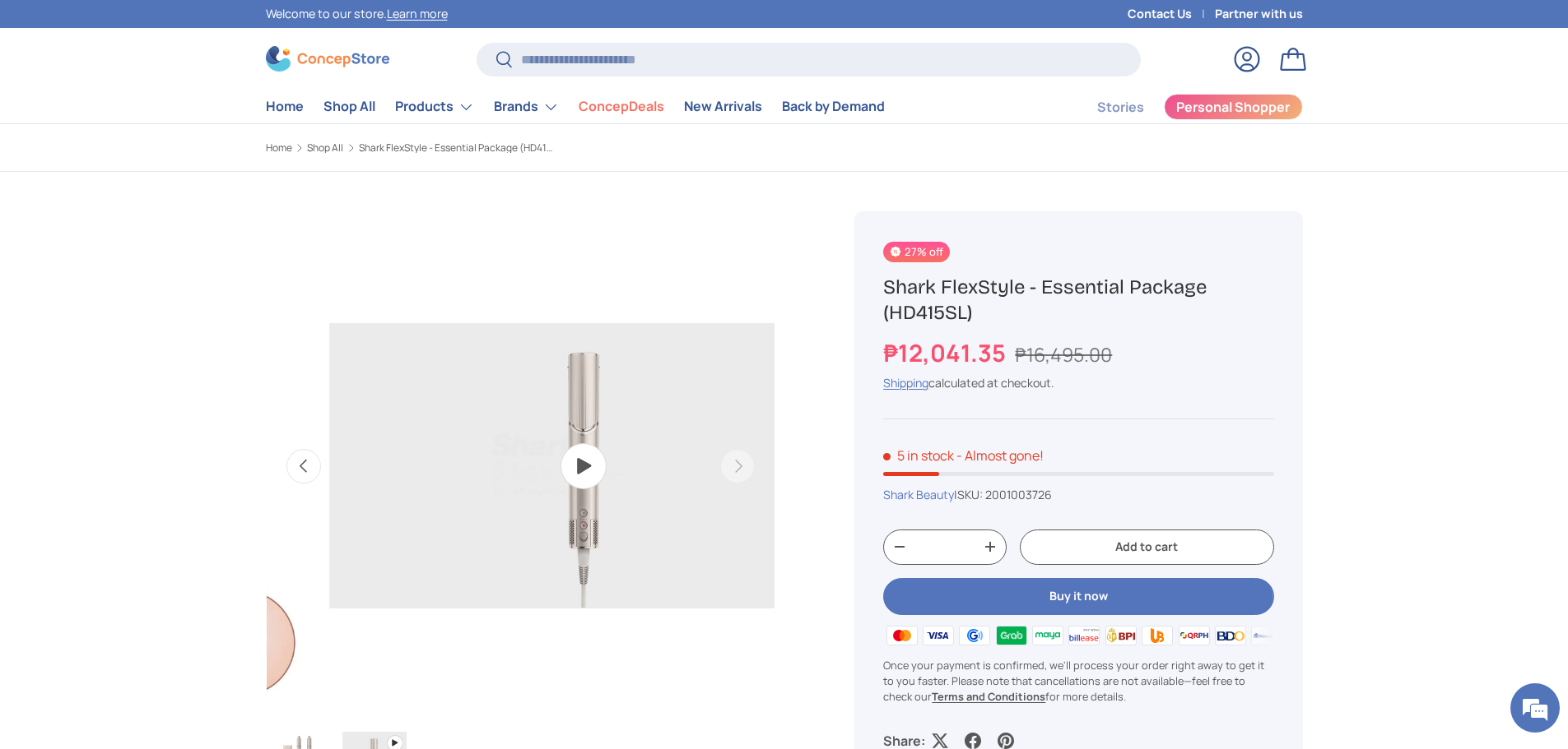
scroll to position [0, 519]
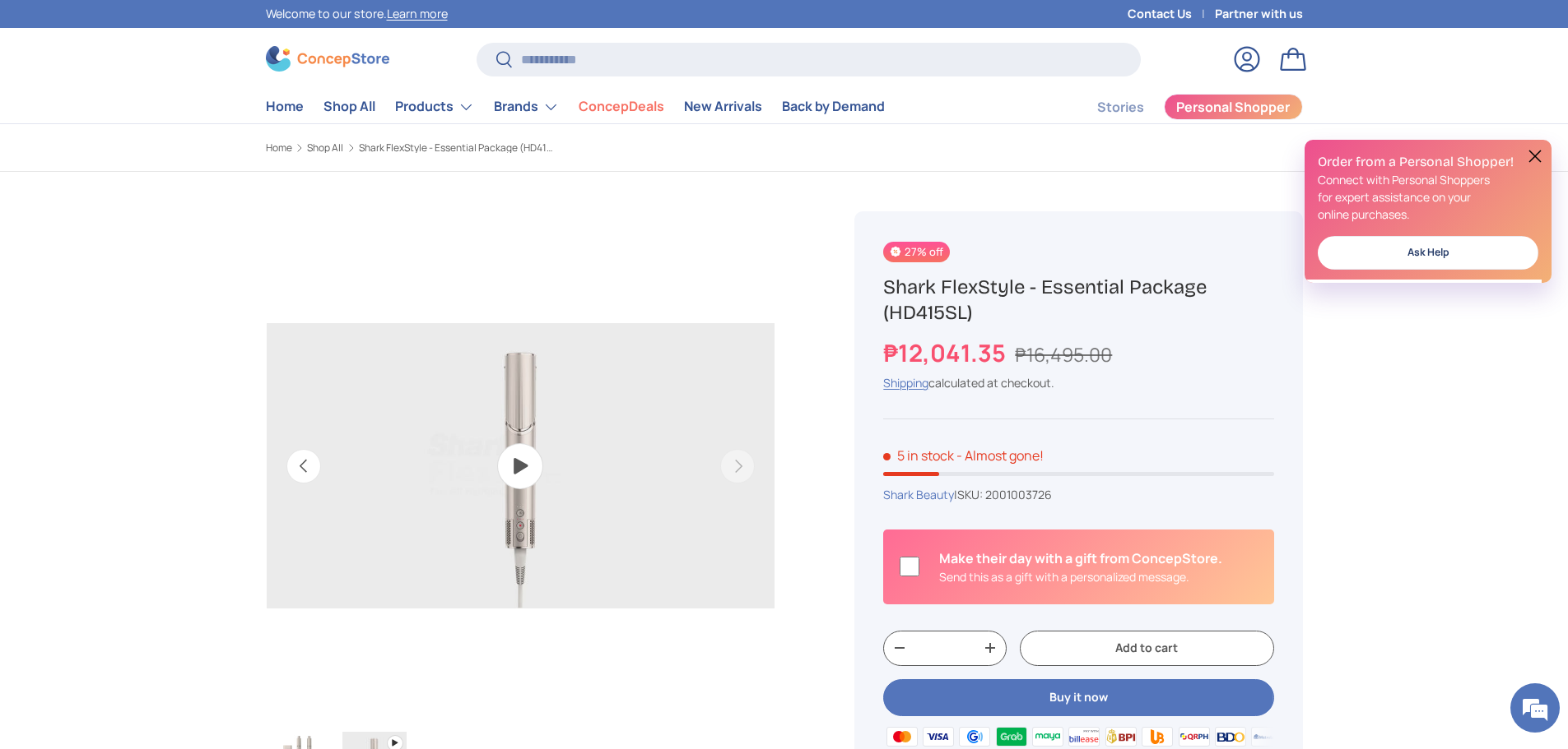
click at [321, 467] on button "Previous" at bounding box center [303, 467] width 35 height 35
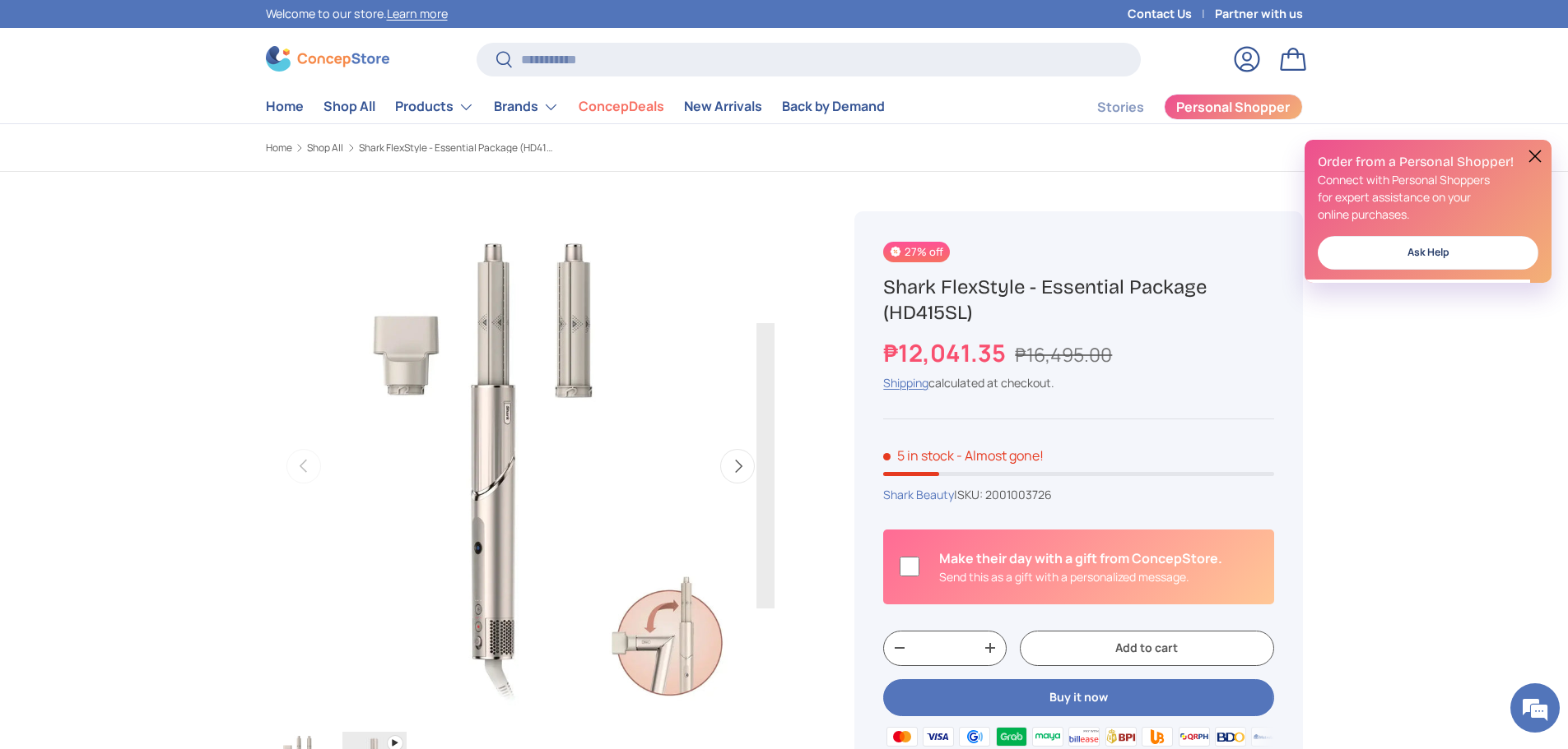
scroll to position [0, 0]
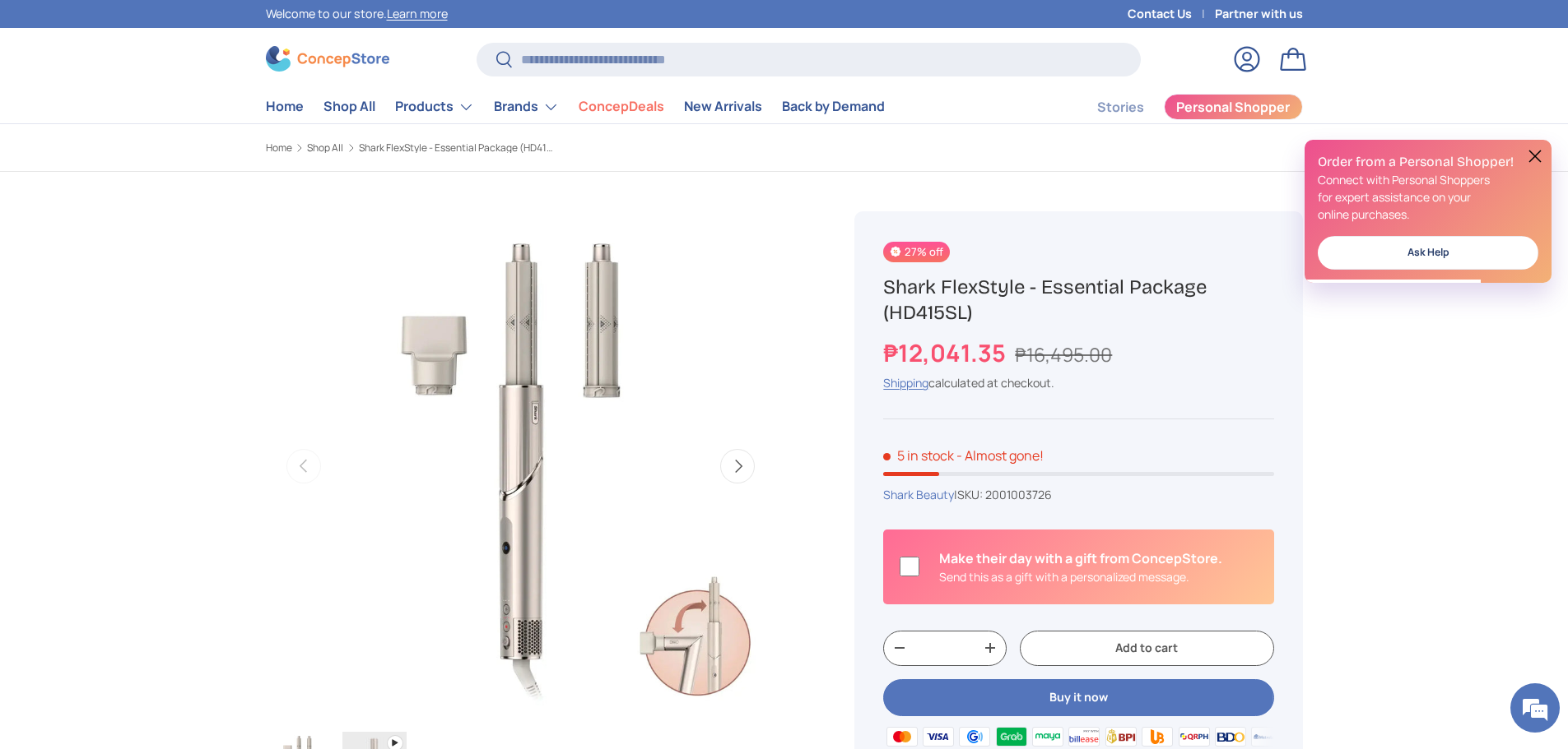
click at [1537, 155] on button at bounding box center [1535, 156] width 20 height 20
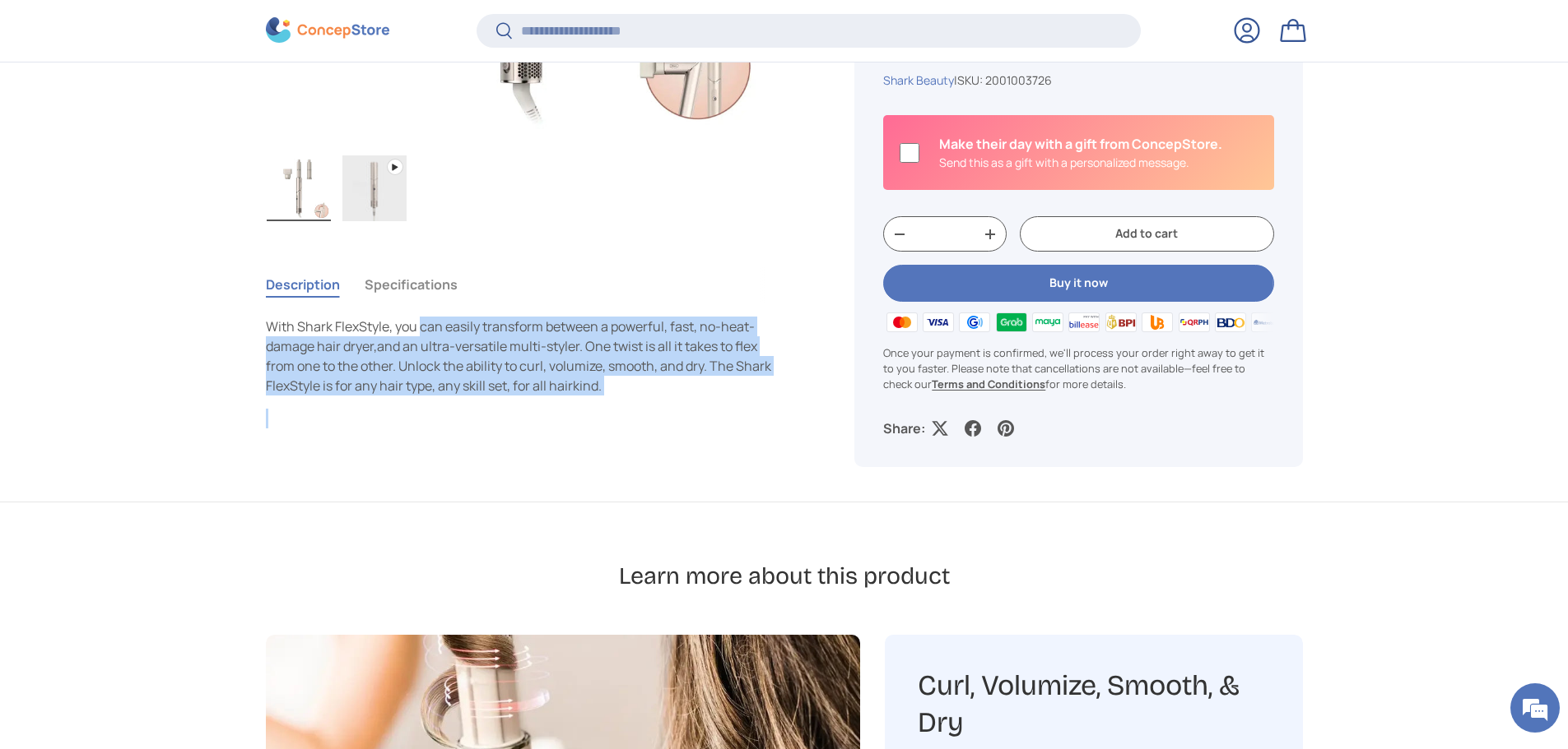
drag, startPoint x: 418, startPoint y: 322, endPoint x: 503, endPoint y: 405, distance: 118.8
click at [503, 405] on div "With Shark FlexStyle, you can easily transform between a powerful, fast, no-hea…" at bounding box center [520, 372] width 510 height 112
click at [422, 364] on p "With Shark FlexStyle, you can easily transform between a powerful, fast, no-hea…" at bounding box center [520, 356] width 510 height 79
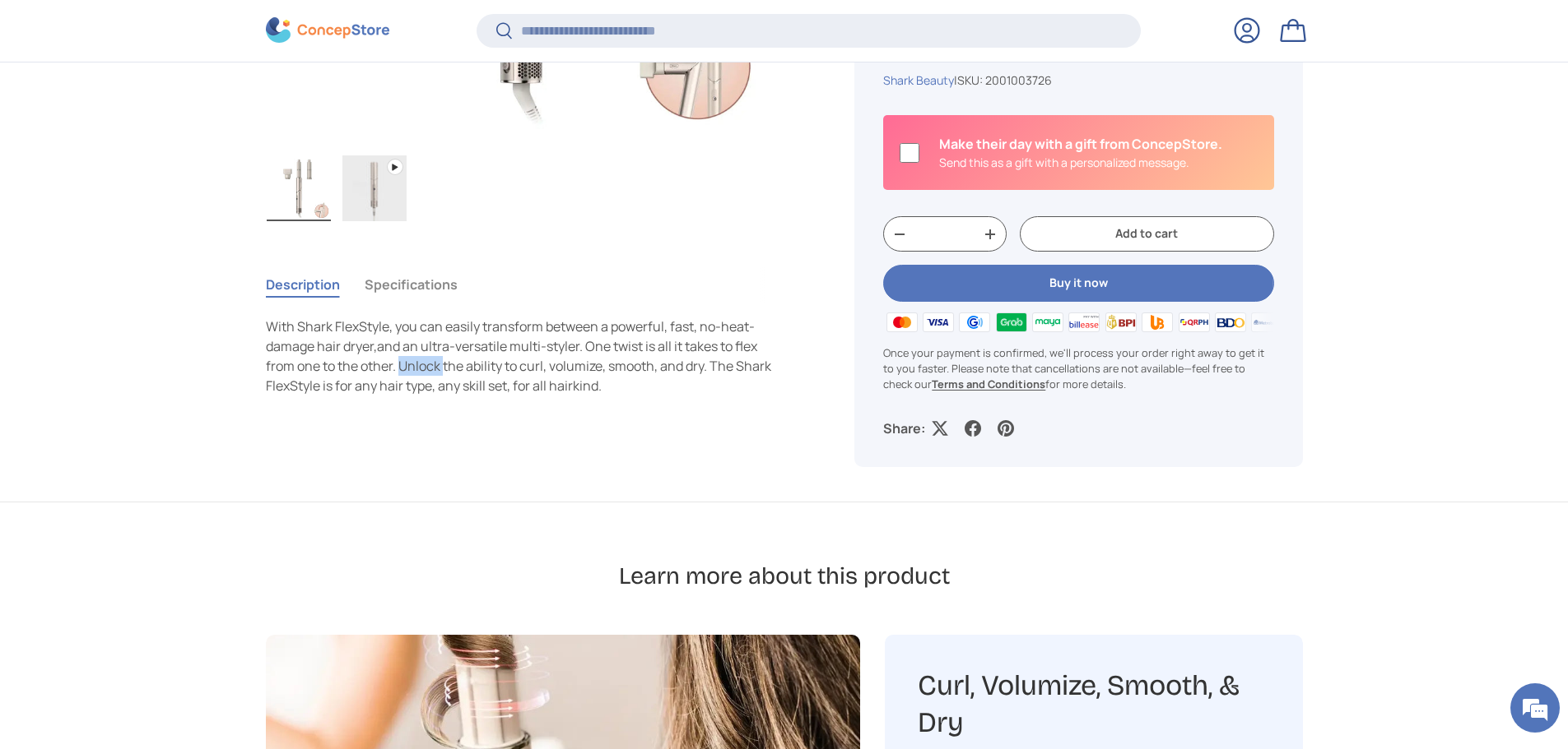
click at [422, 364] on p "With Shark FlexStyle, you can easily transform between a powerful, fast, no-hea…" at bounding box center [520, 356] width 510 height 79
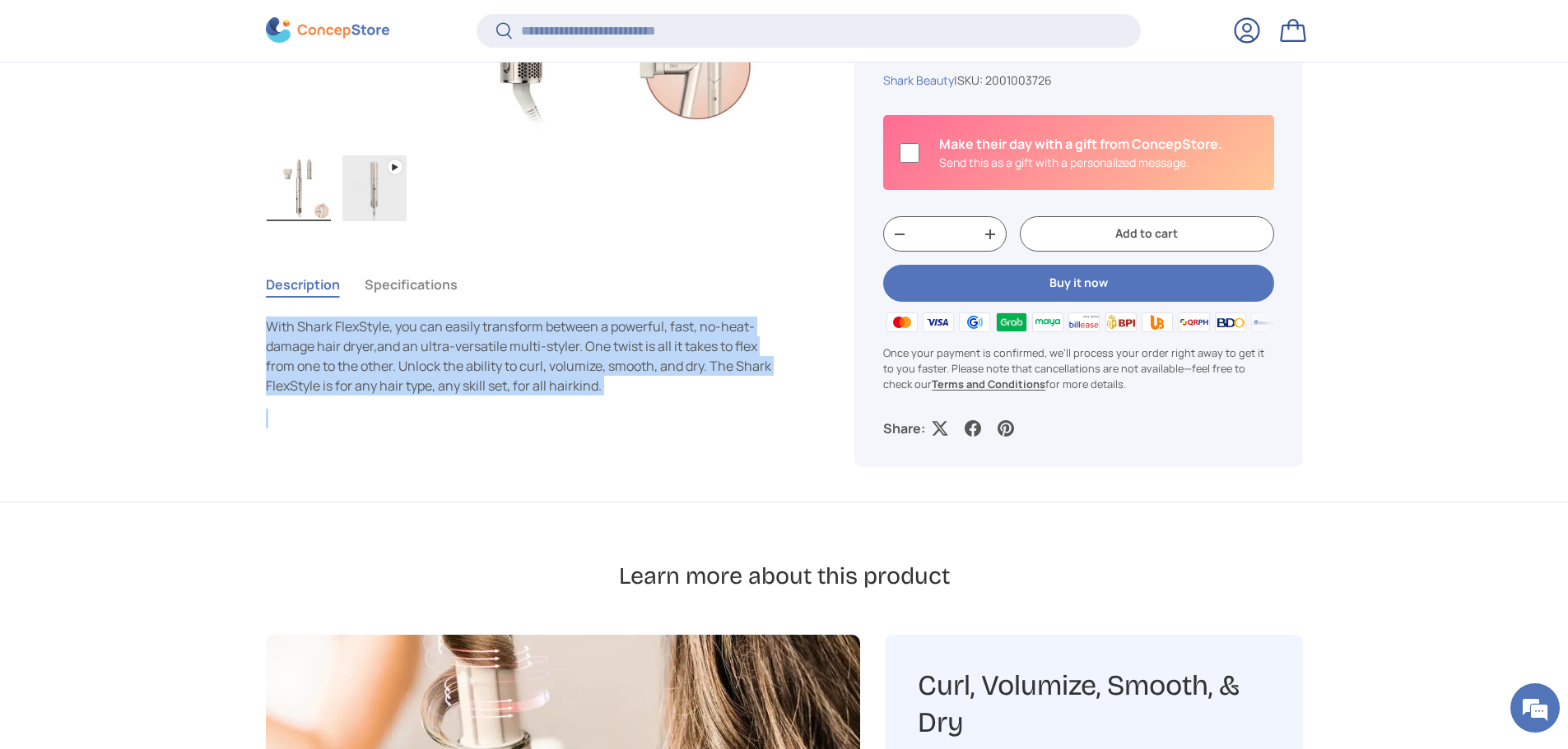
click at [422, 364] on p "With Shark FlexStyle, you can easily transform between a powerful, fast, no-hea…" at bounding box center [520, 356] width 510 height 79
click at [611, 357] on p "With Shark FlexStyle, you can easily transform between a powerful, fast, no-hea…" at bounding box center [520, 356] width 510 height 79
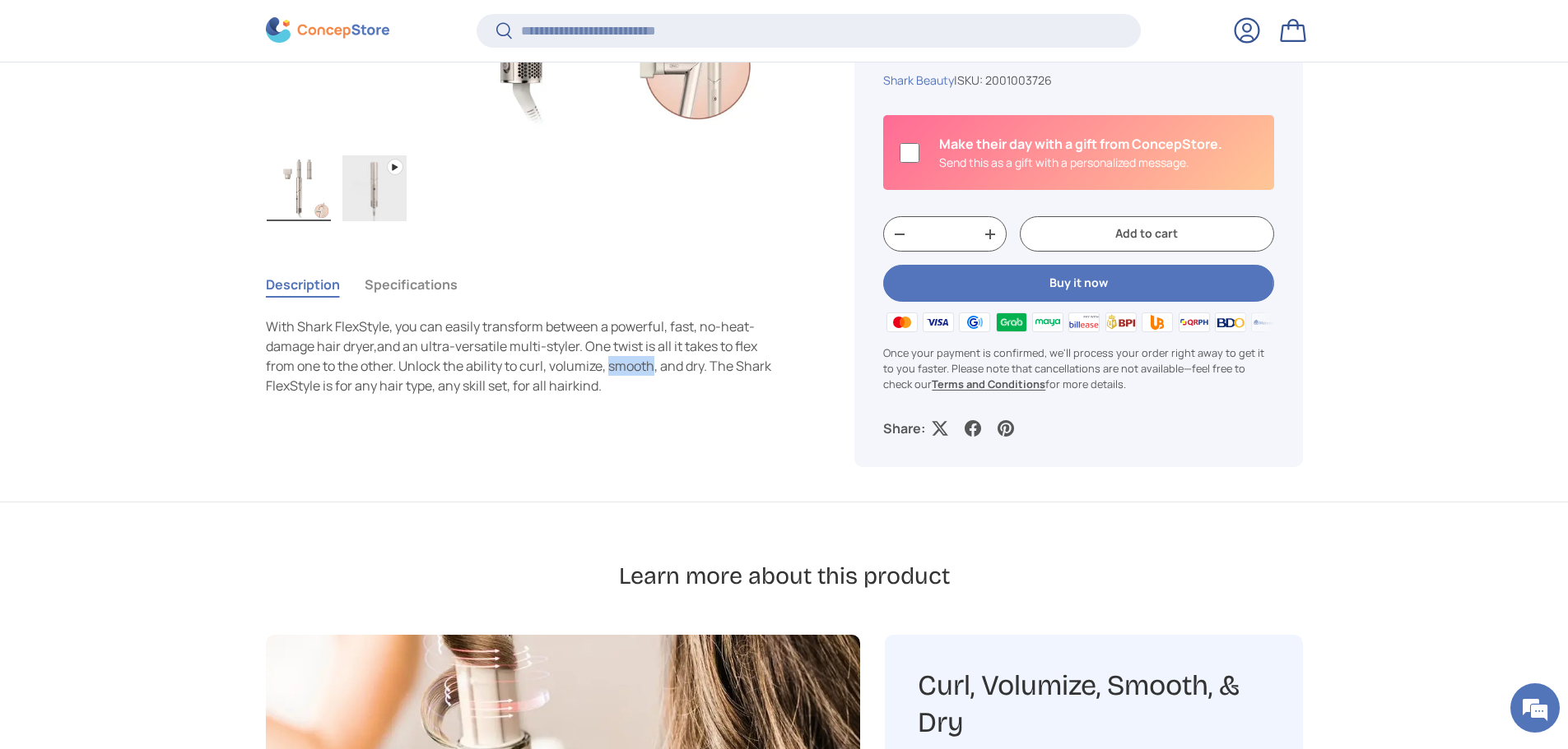
click at [612, 357] on p "With Shark FlexStyle, you can easily transform between a powerful, fast, no-hea…" at bounding box center [520, 356] width 510 height 79
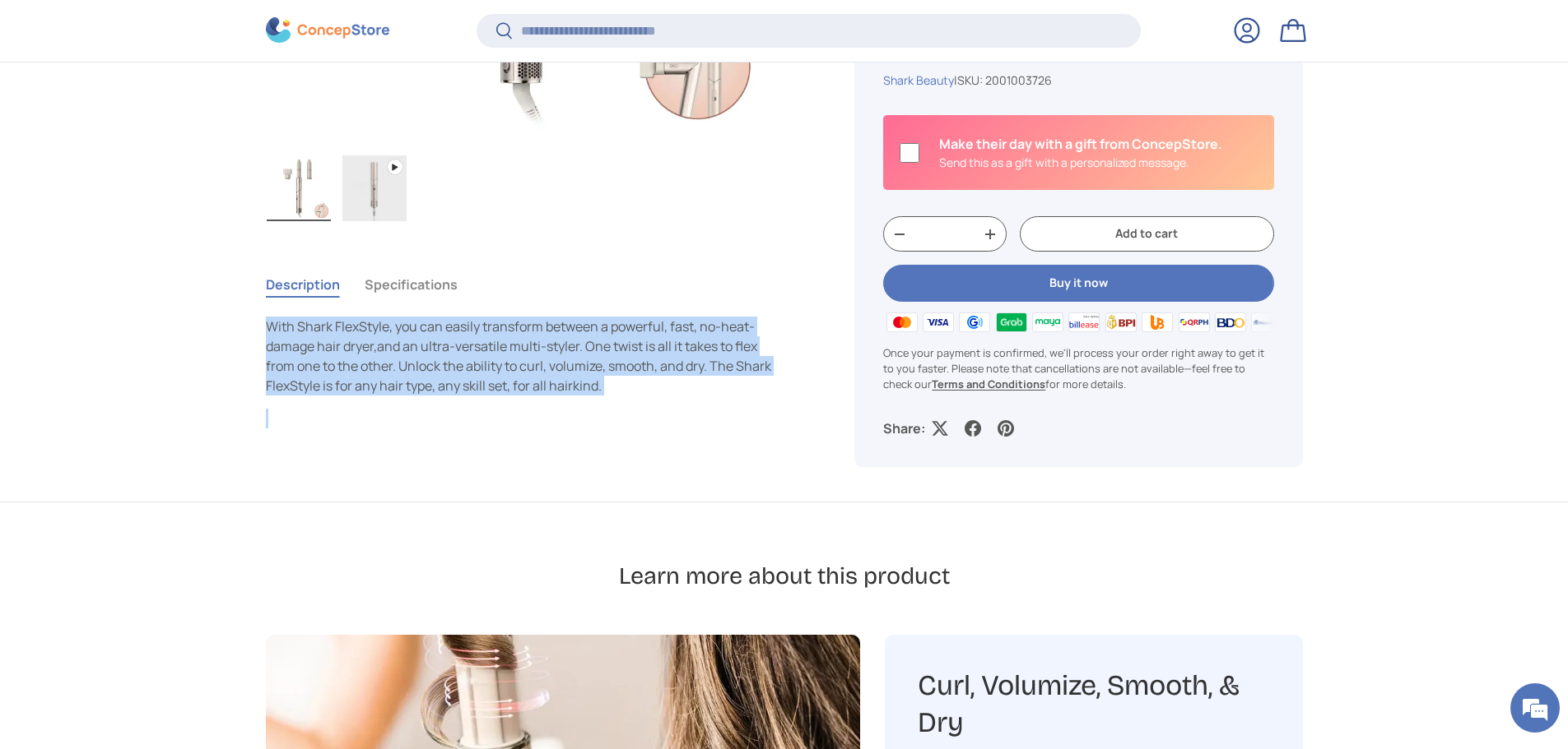
click at [612, 357] on p "With Shark FlexStyle, you can easily transform between a powerful, fast, no-hea…" at bounding box center [520, 356] width 510 height 79
click at [652, 343] on p "With Shark FlexStyle, you can easily transform between a powerful, fast, no-hea…" at bounding box center [520, 356] width 510 height 79
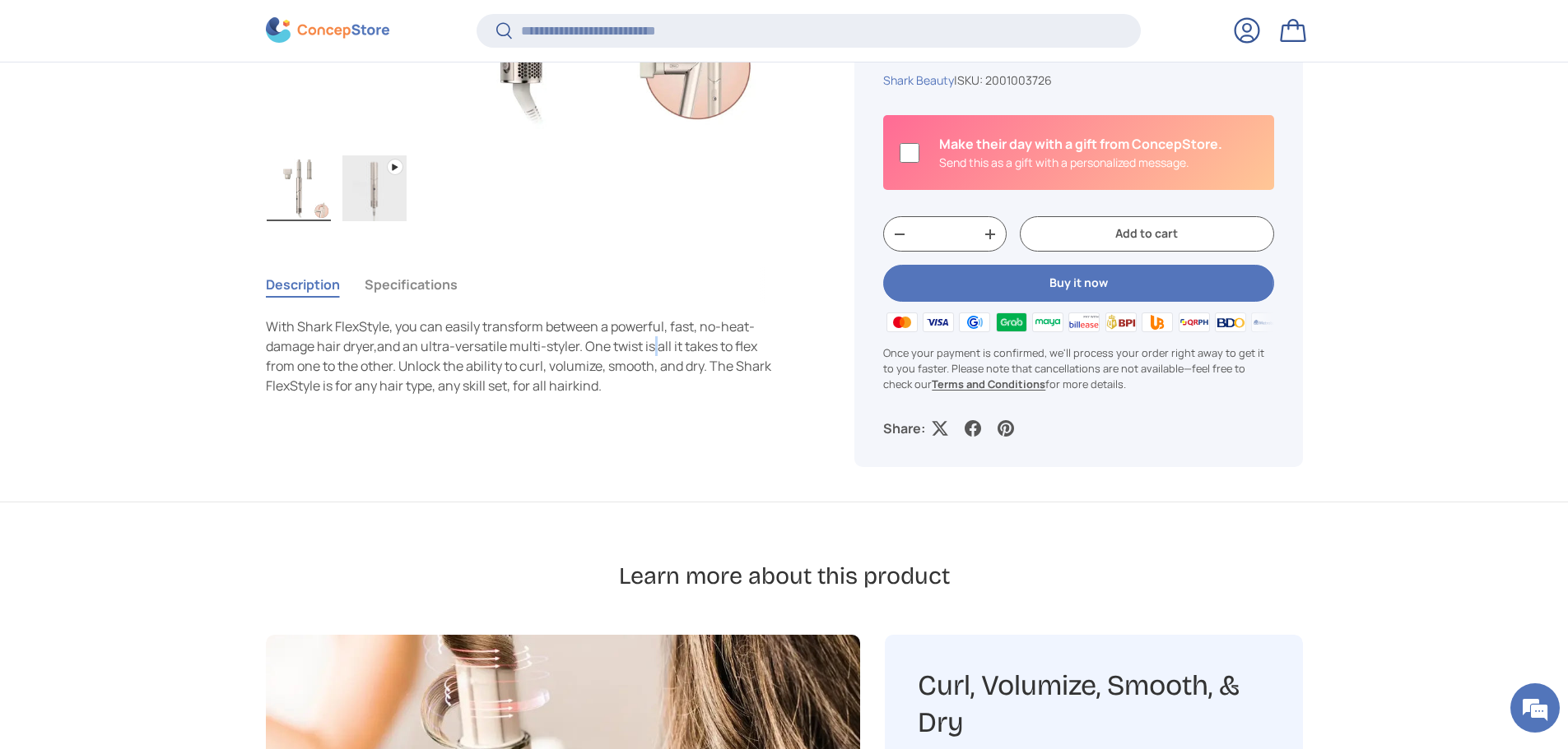
click at [652, 343] on p "With Shark FlexStyle, you can easily transform between a powerful, fast, no-hea…" at bounding box center [520, 356] width 510 height 79
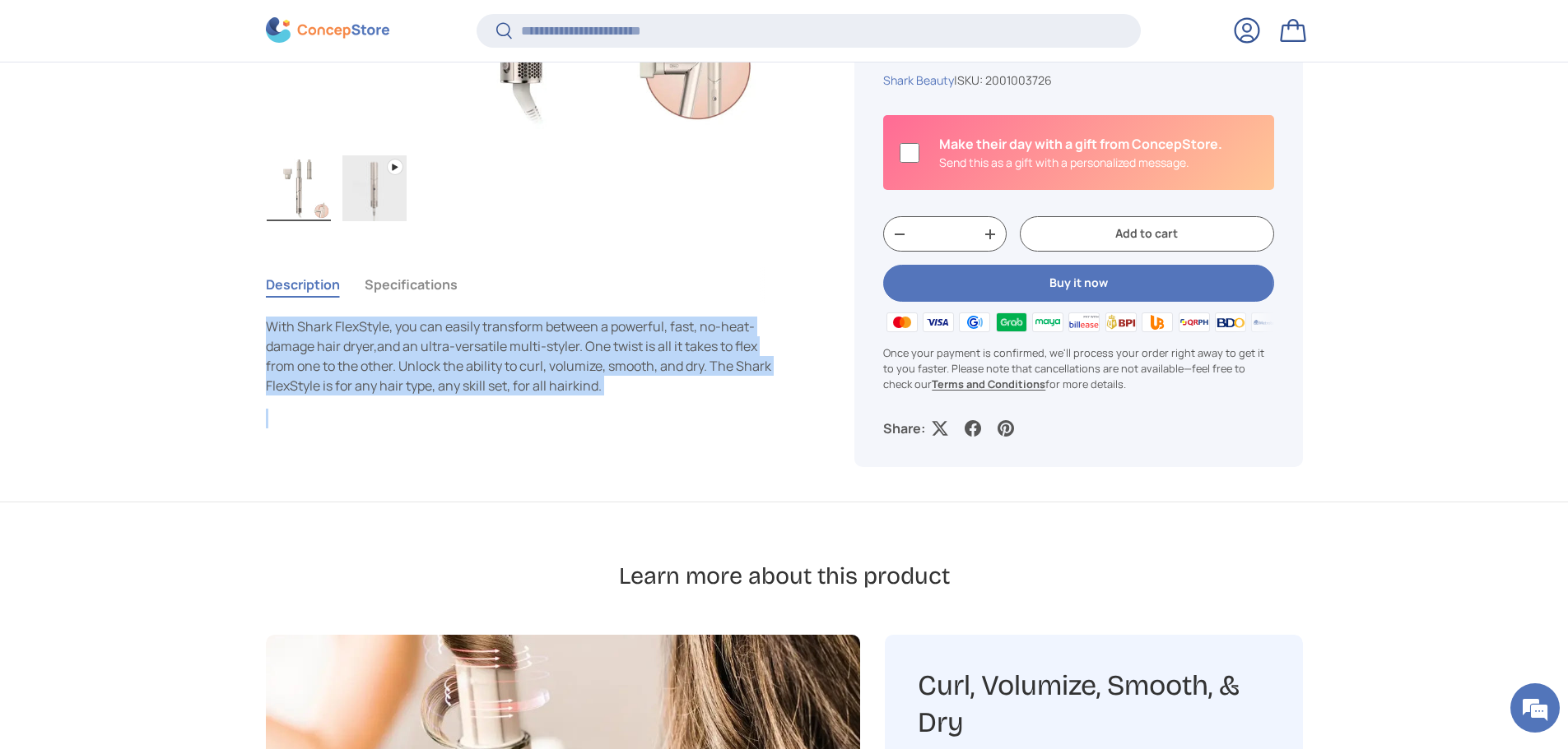
click at [652, 343] on p "With Shark FlexStyle, you can easily transform between a powerful, fast, no-hea…" at bounding box center [520, 356] width 510 height 79
click at [637, 350] on p "With Shark FlexStyle, you can easily transform between a powerful, fast, no-hea…" at bounding box center [520, 356] width 510 height 79
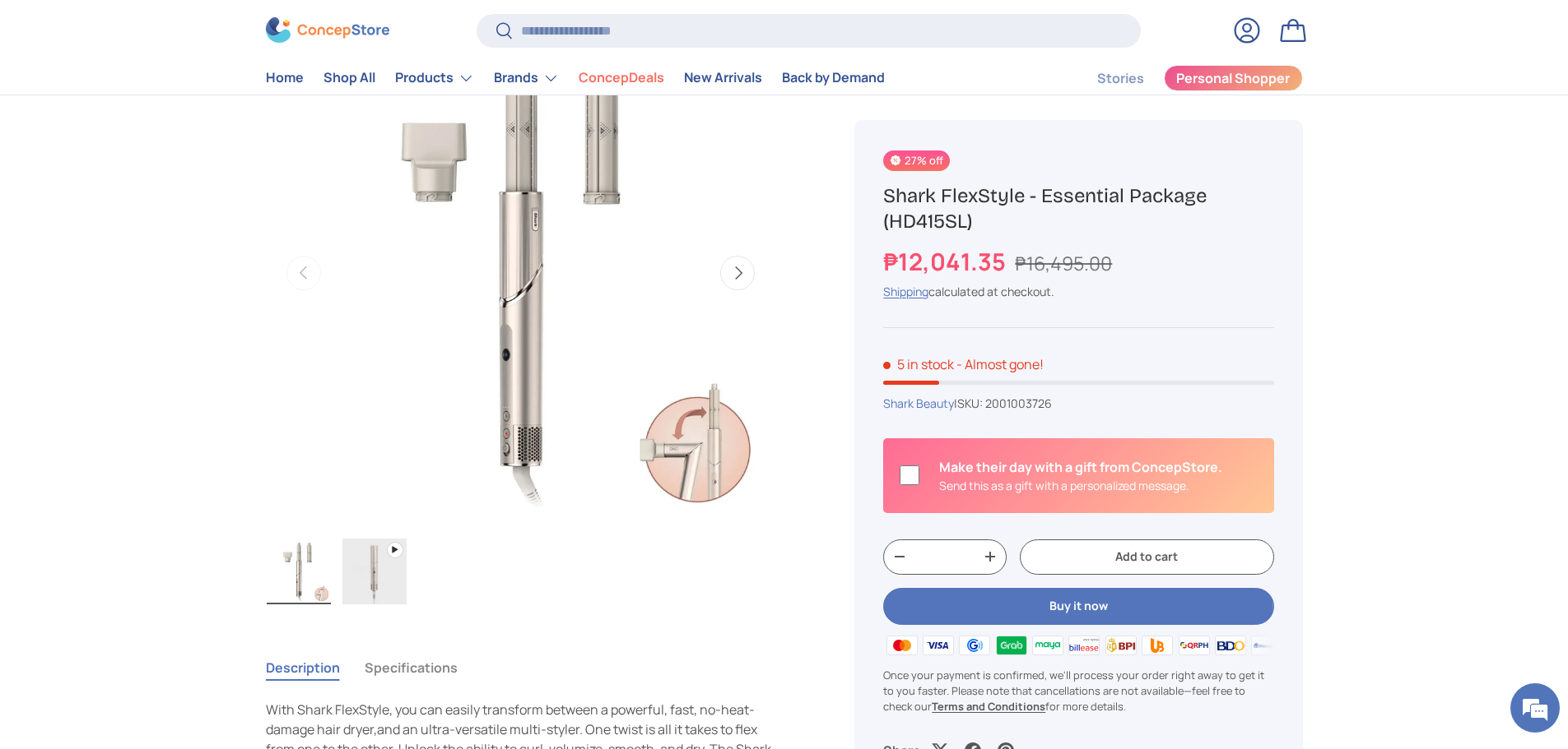
scroll to position [164, 0]
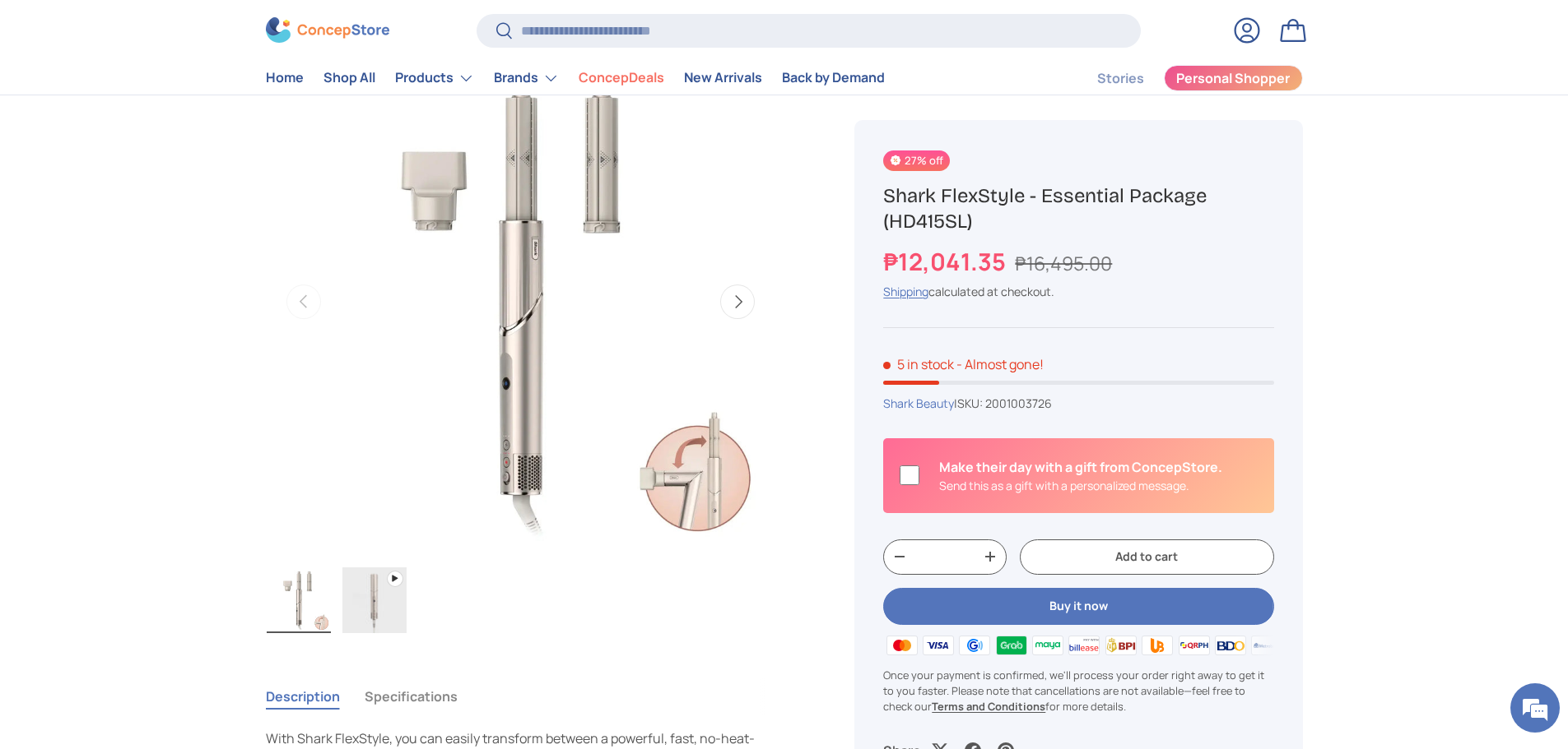
click at [741, 304] on button "Next" at bounding box center [737, 302] width 35 height 35
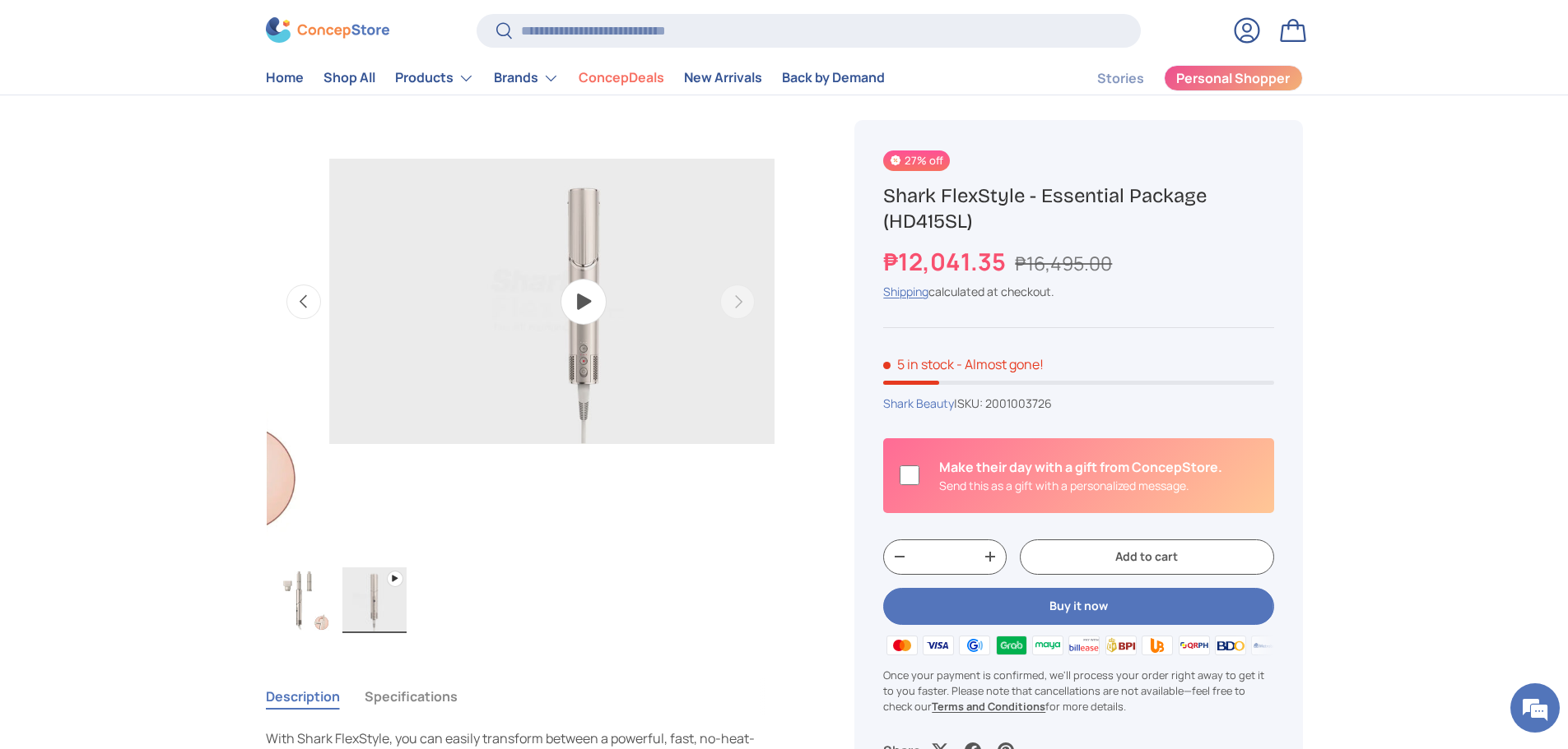
scroll to position [0, 519]
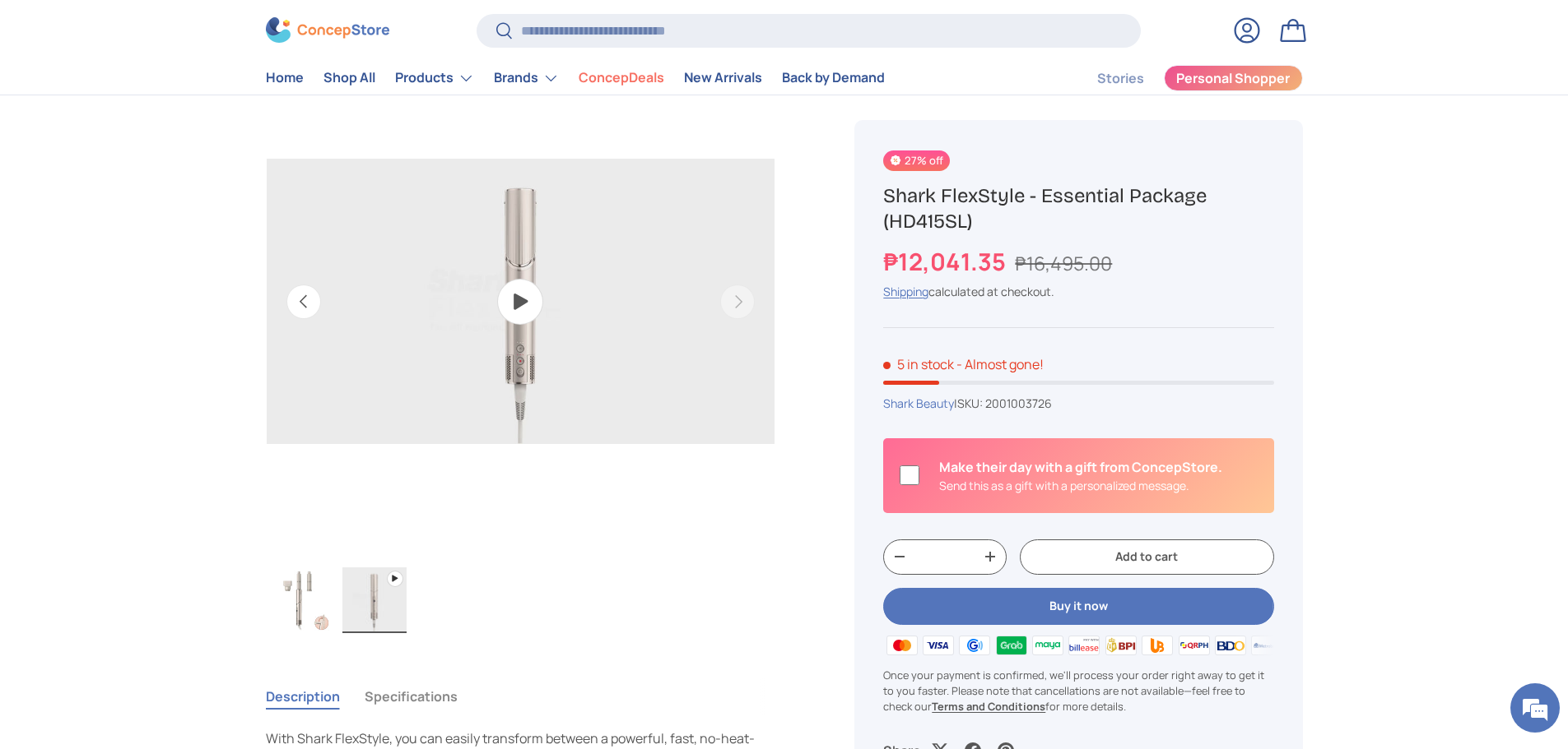
click at [522, 295] on img "Gallery Viewer" at bounding box center [520, 302] width 509 height 509
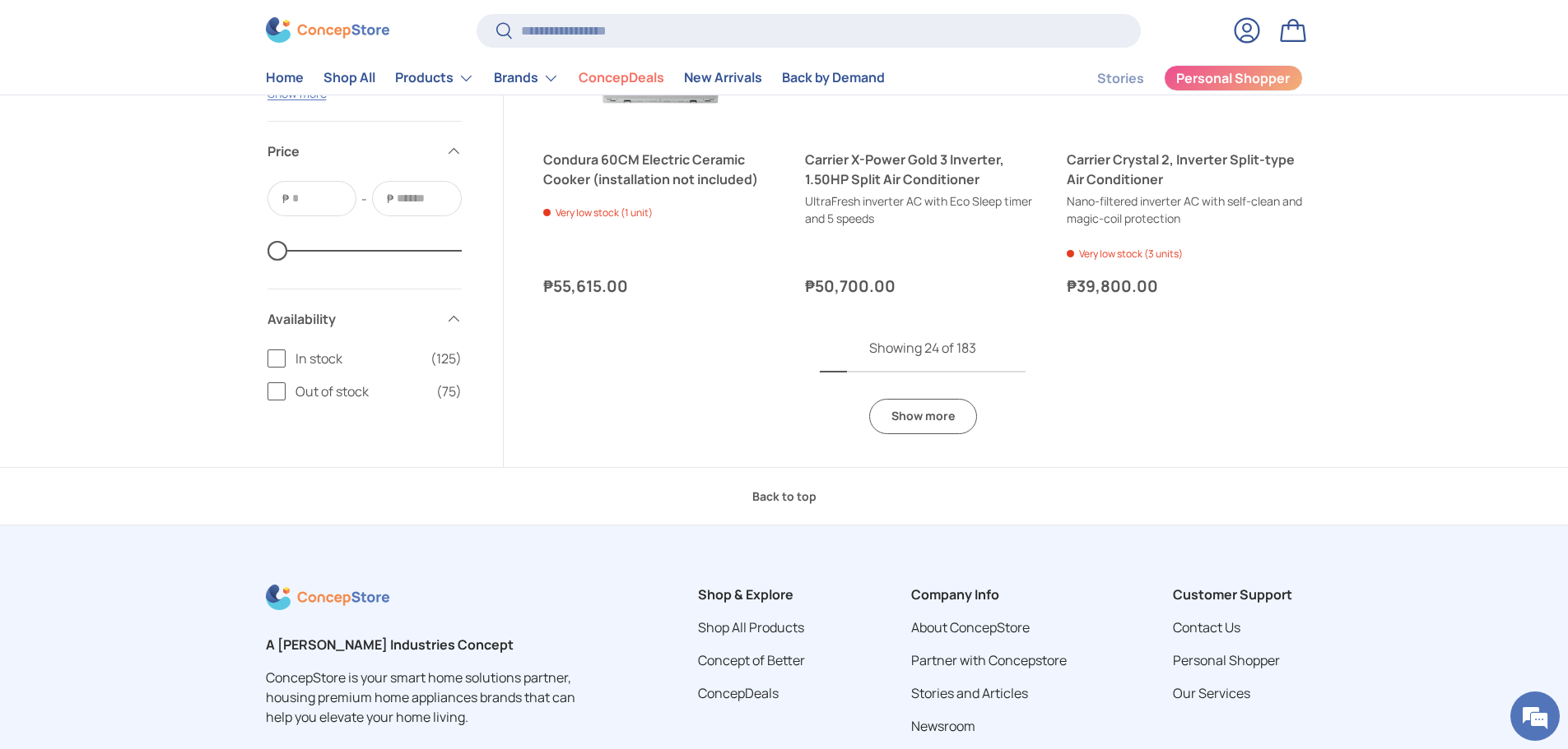
scroll to position [3449, 0]
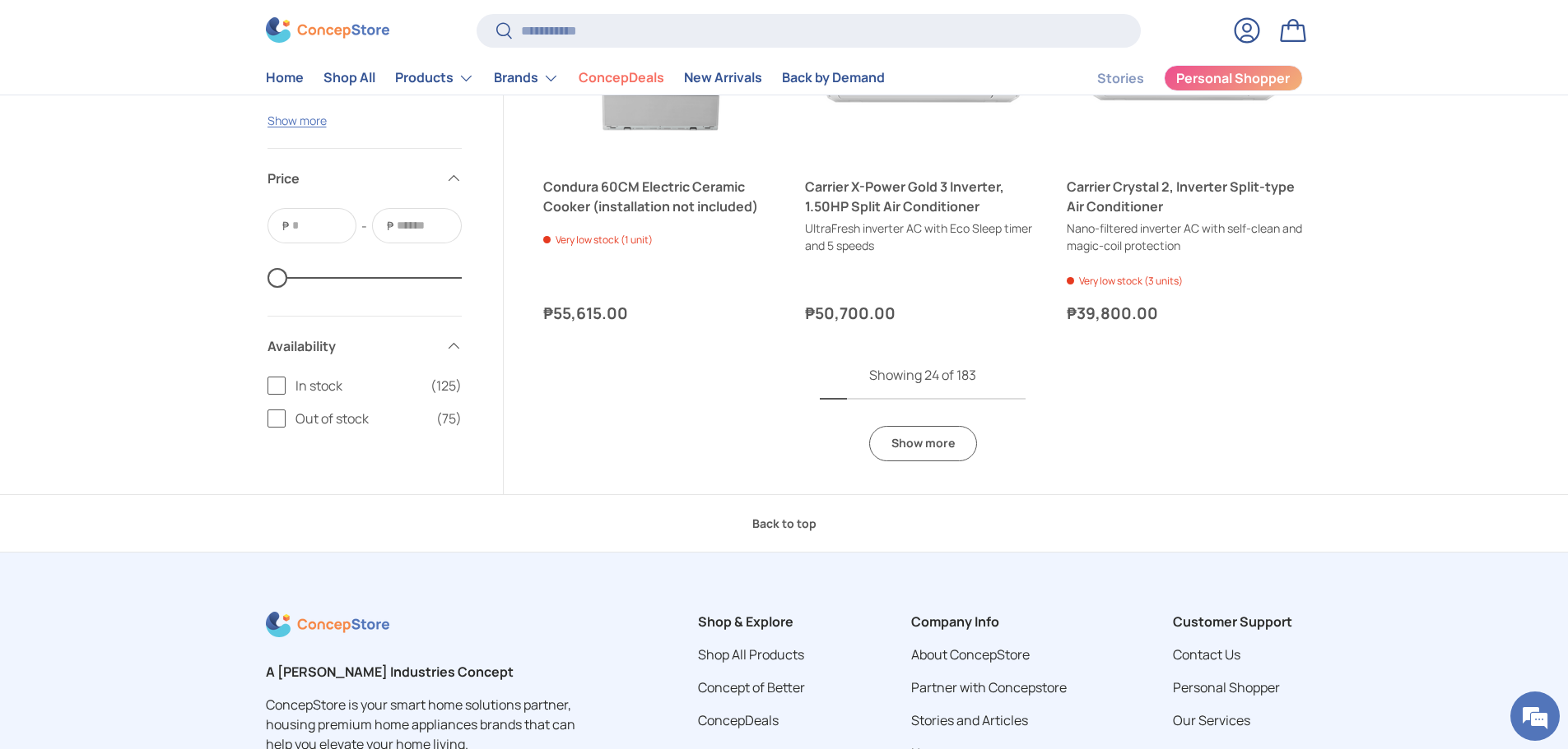
click at [914, 440] on link "Show more" at bounding box center [923, 443] width 108 height 35
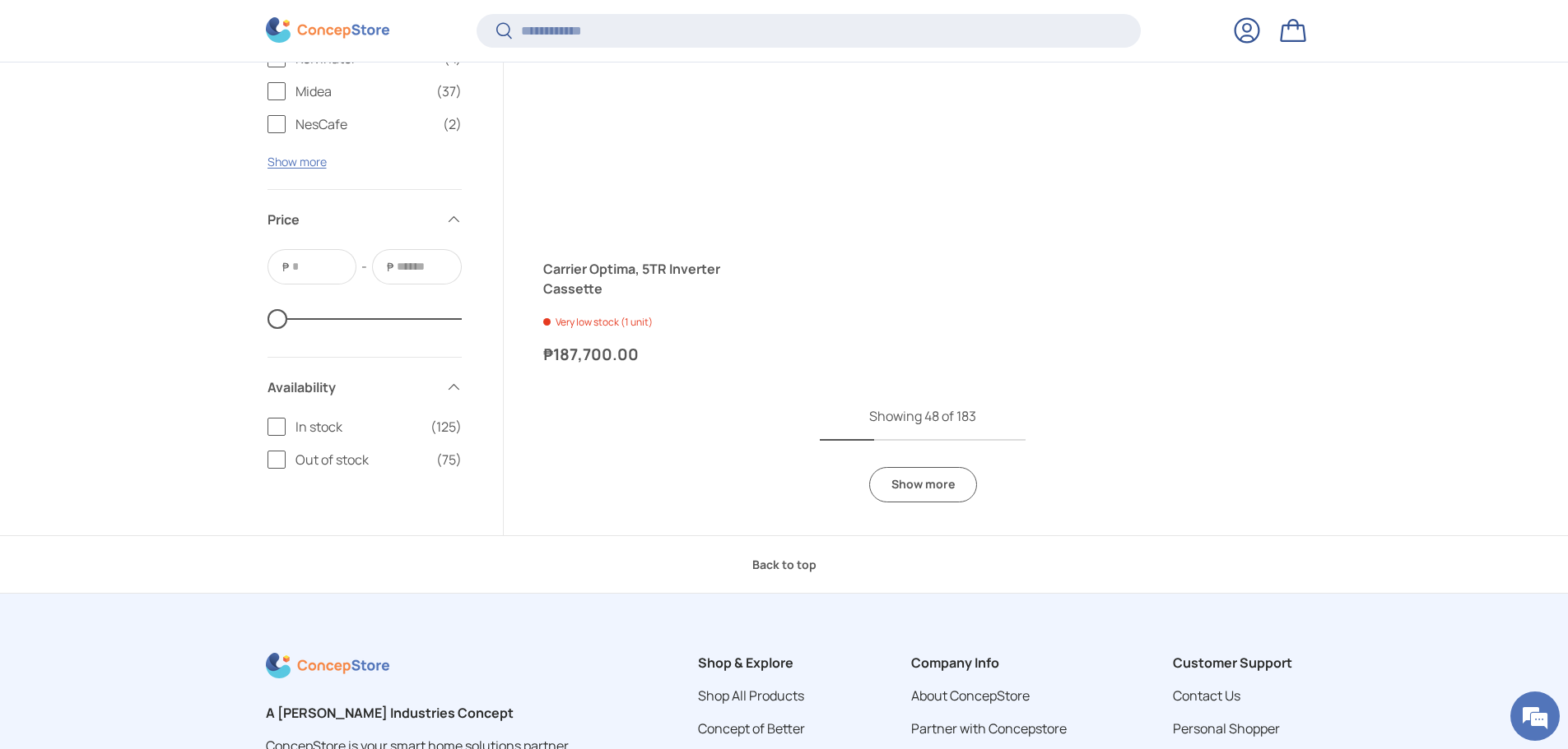
scroll to position [6818, 0]
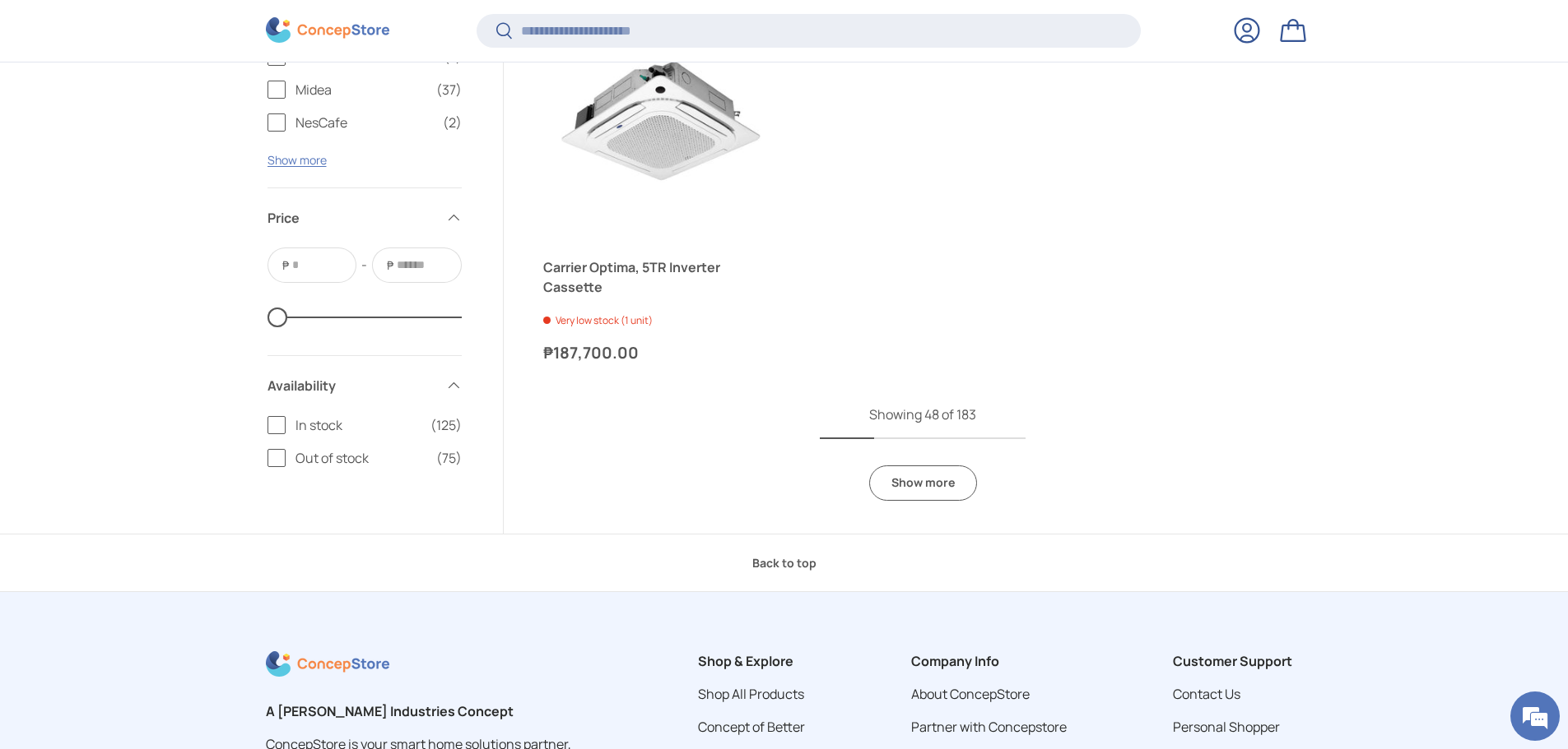
click at [943, 470] on link "Show more" at bounding box center [923, 483] width 108 height 35
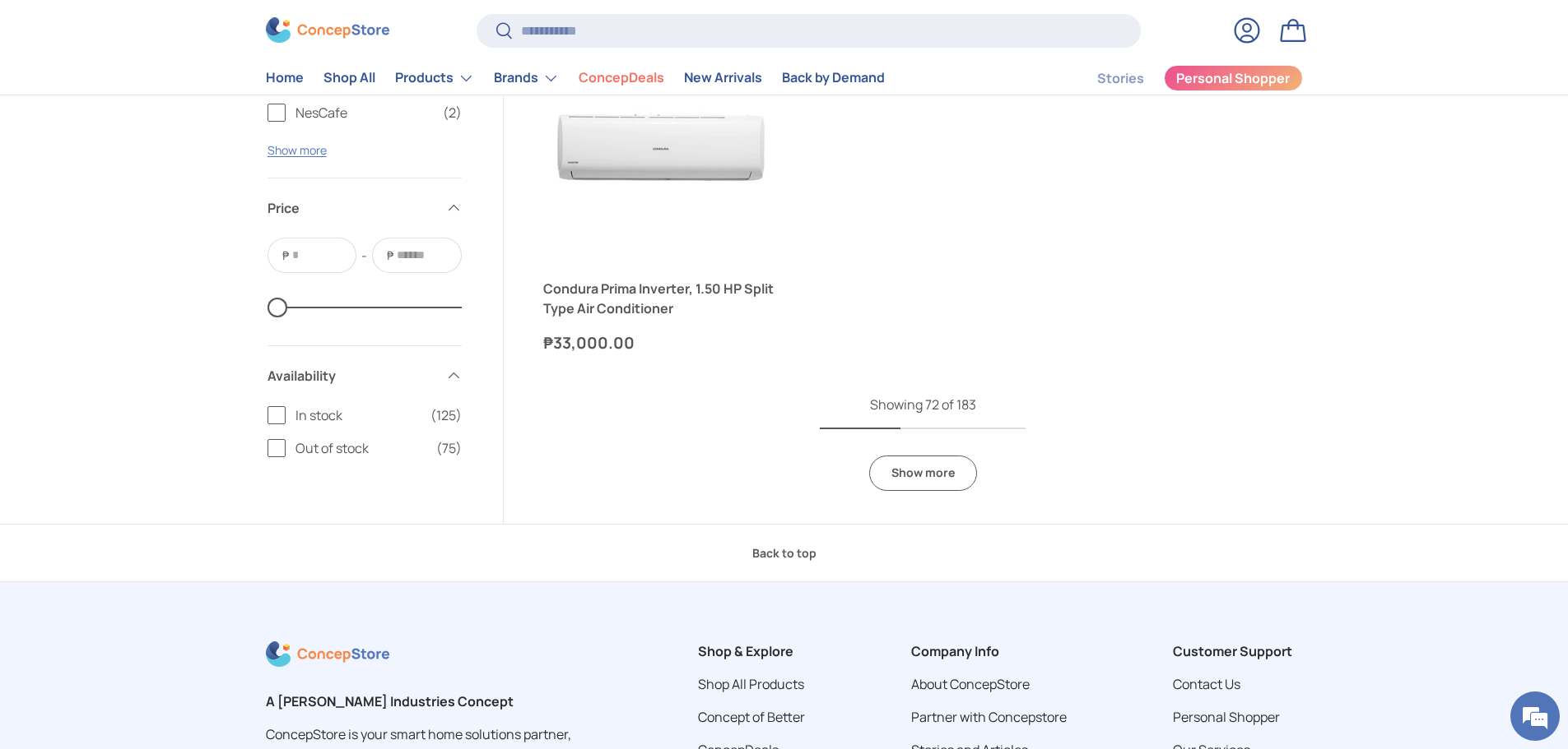
scroll to position [10005, 0]
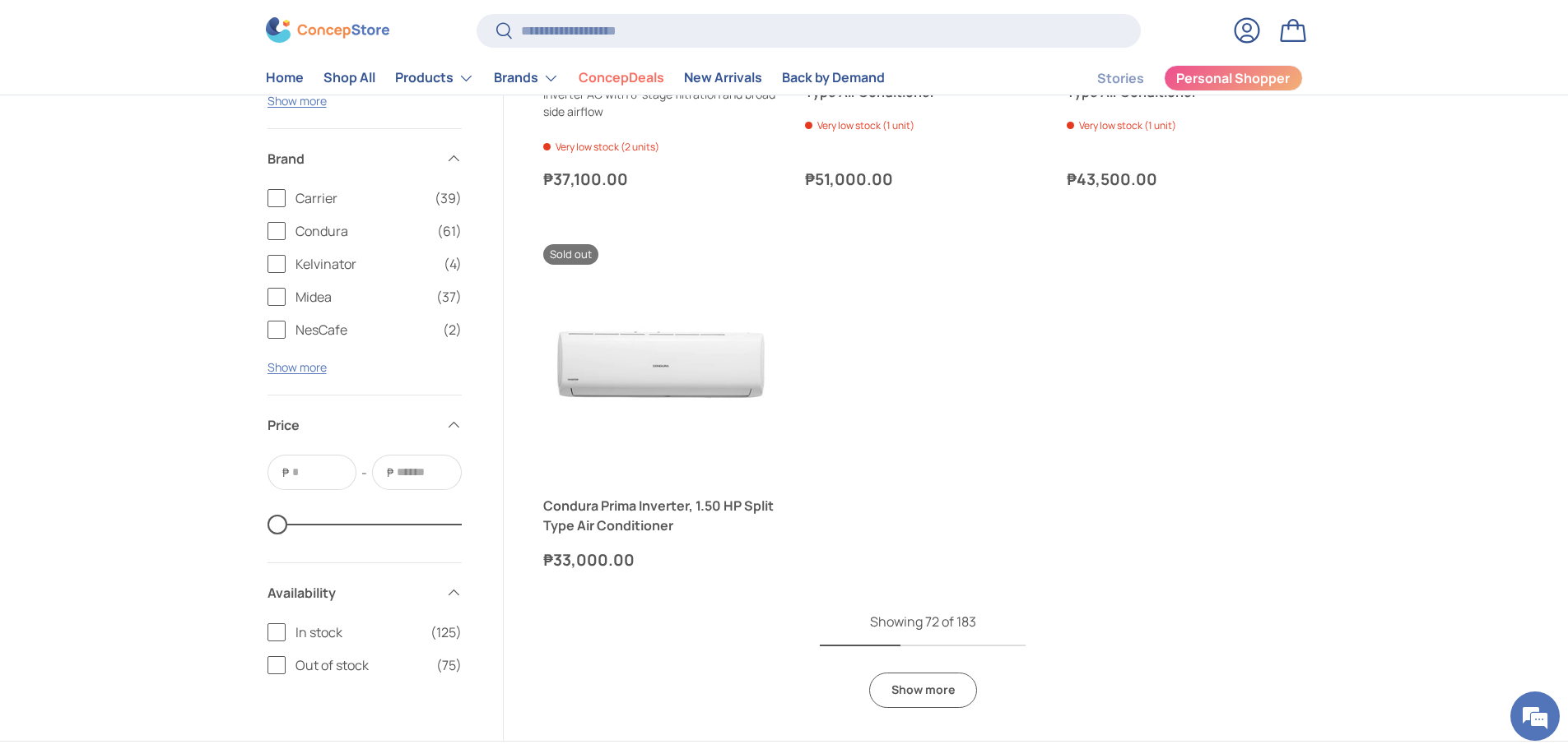
drag, startPoint x: 902, startPoint y: 697, endPoint x: 903, endPoint y: 684, distance: 13.0
click at [903, 697] on link "Show more" at bounding box center [923, 690] width 108 height 35
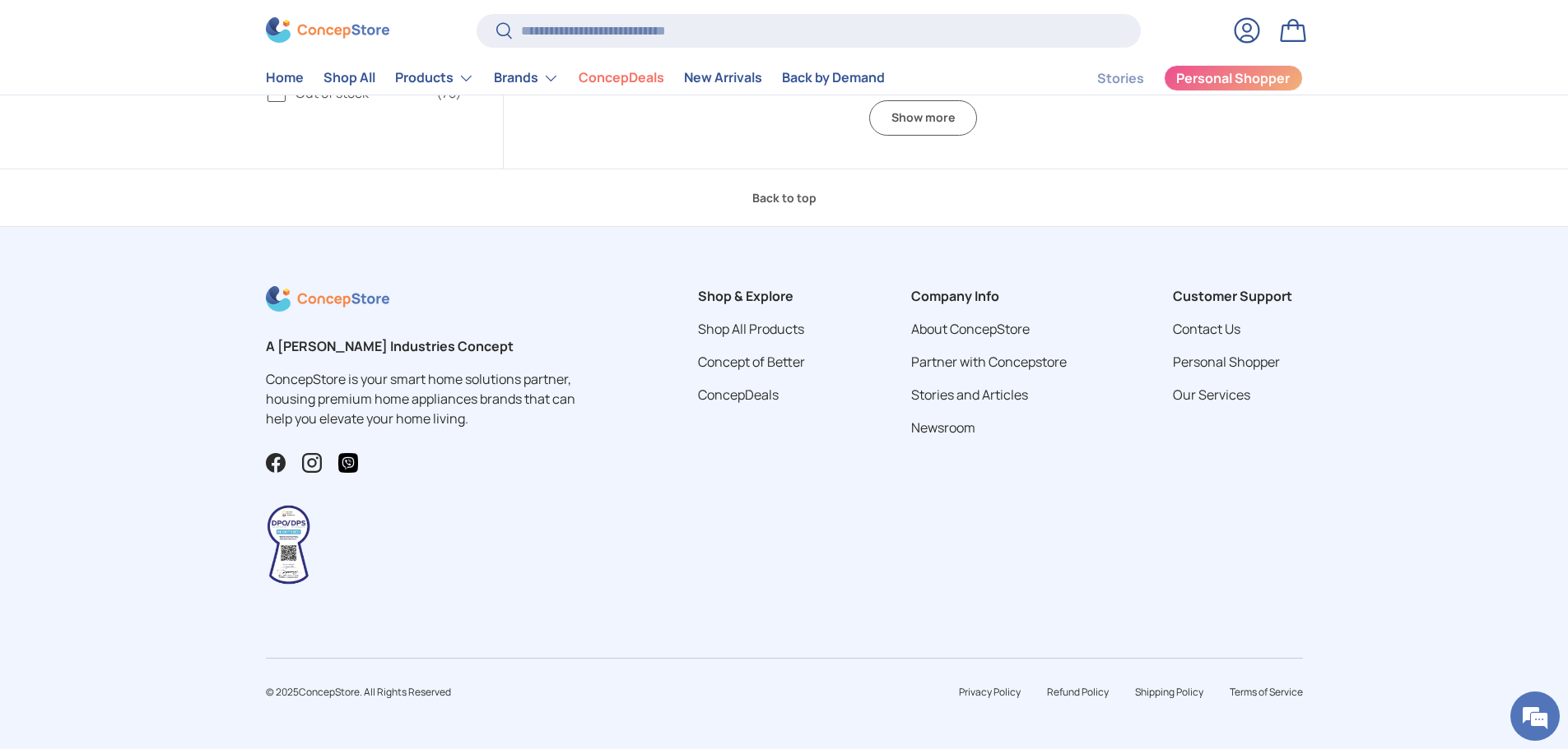
scroll to position [13210, 0]
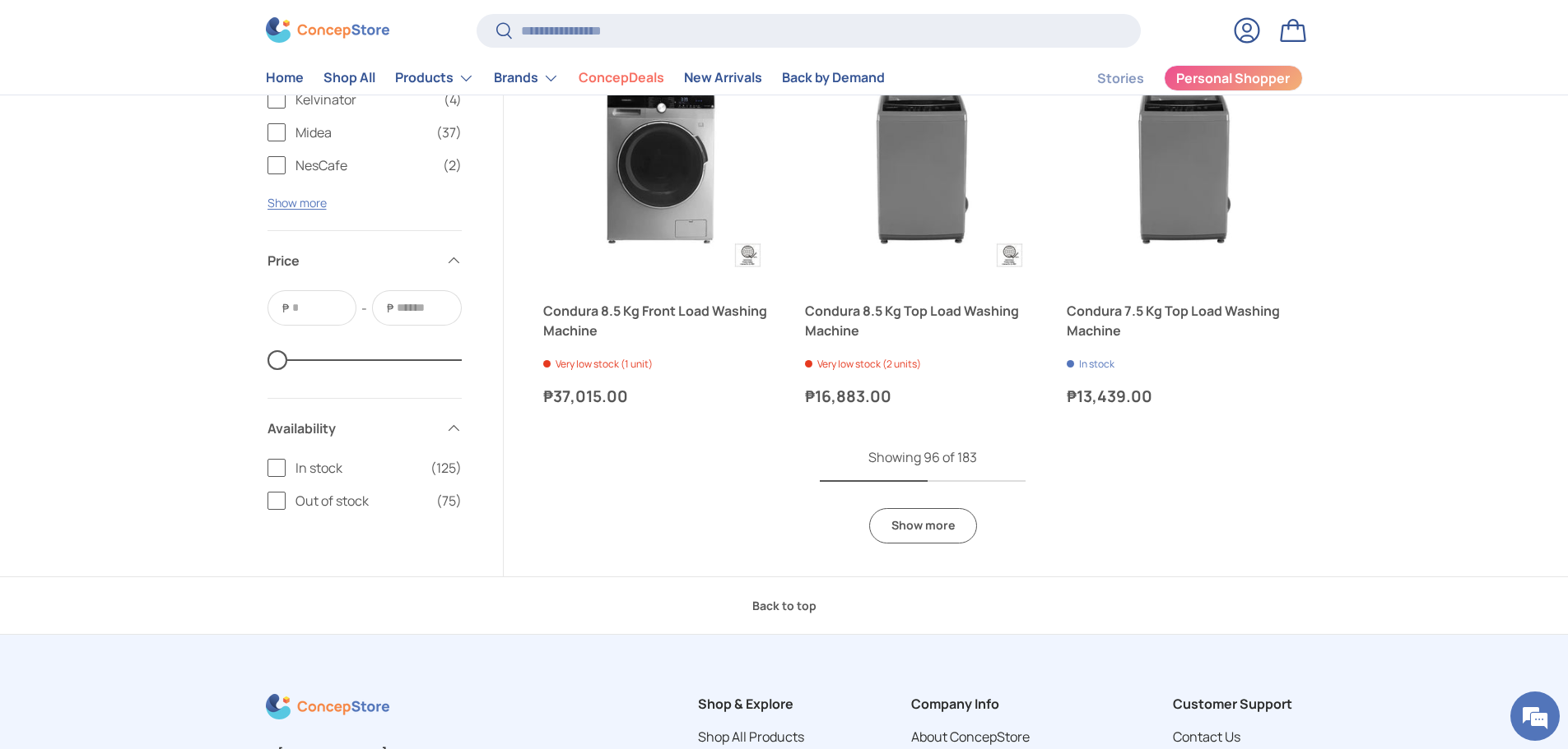
click at [917, 525] on link "Show more" at bounding box center [923, 526] width 108 height 35
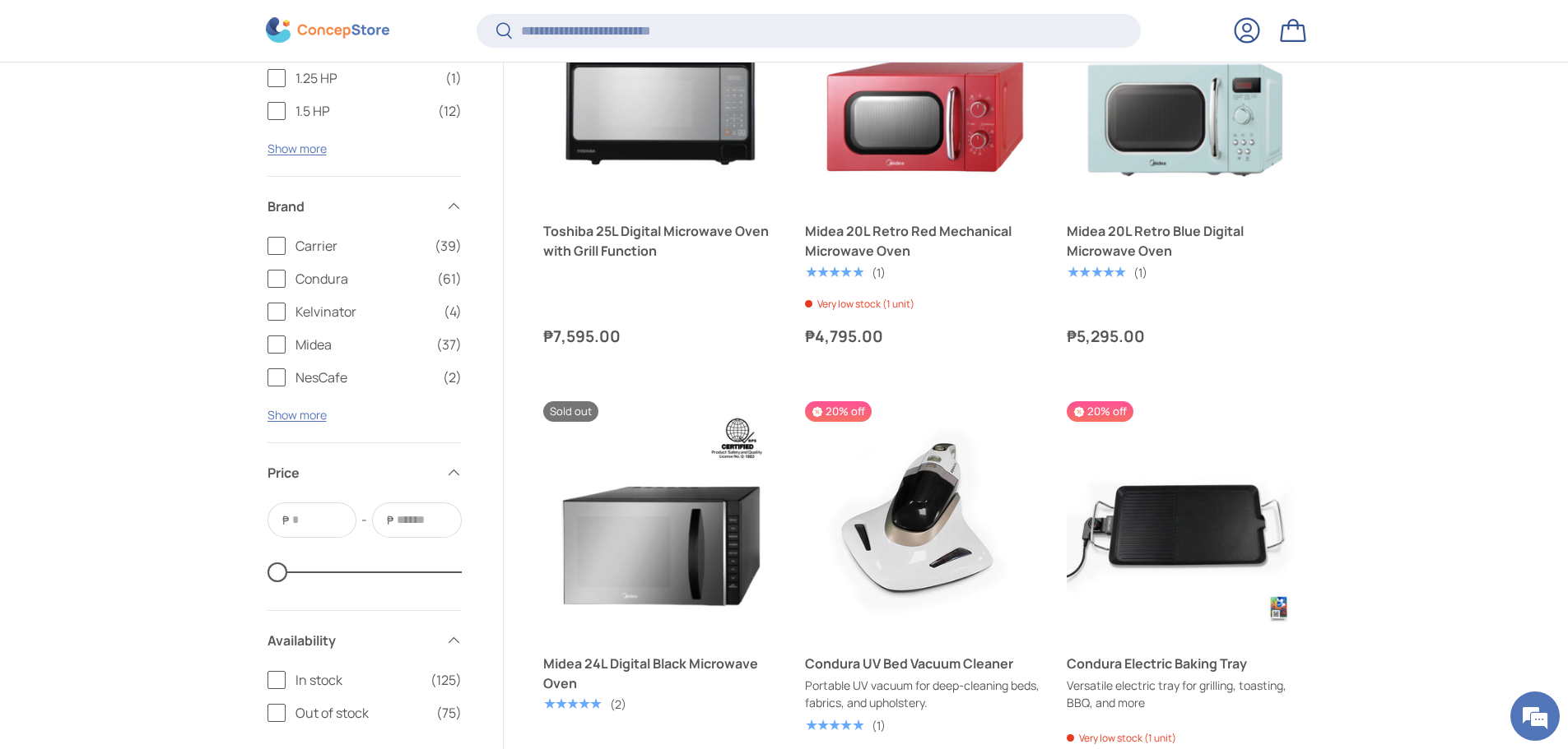
scroll to position [16496, 0]
